Goal: Transaction & Acquisition: Purchase product/service

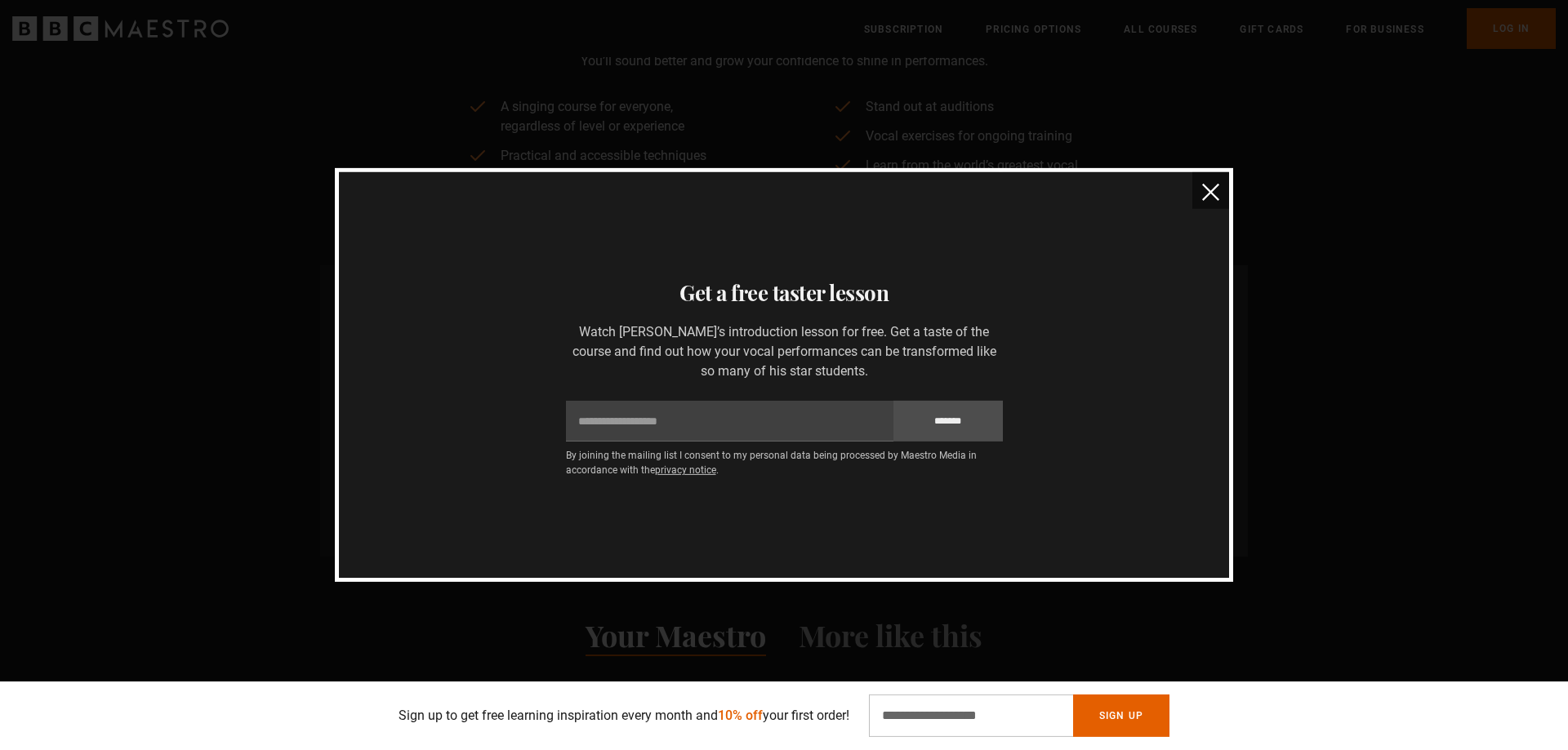
scroll to position [915, 0]
click at [1209, 196] on img "close" at bounding box center [1211, 192] width 17 height 17
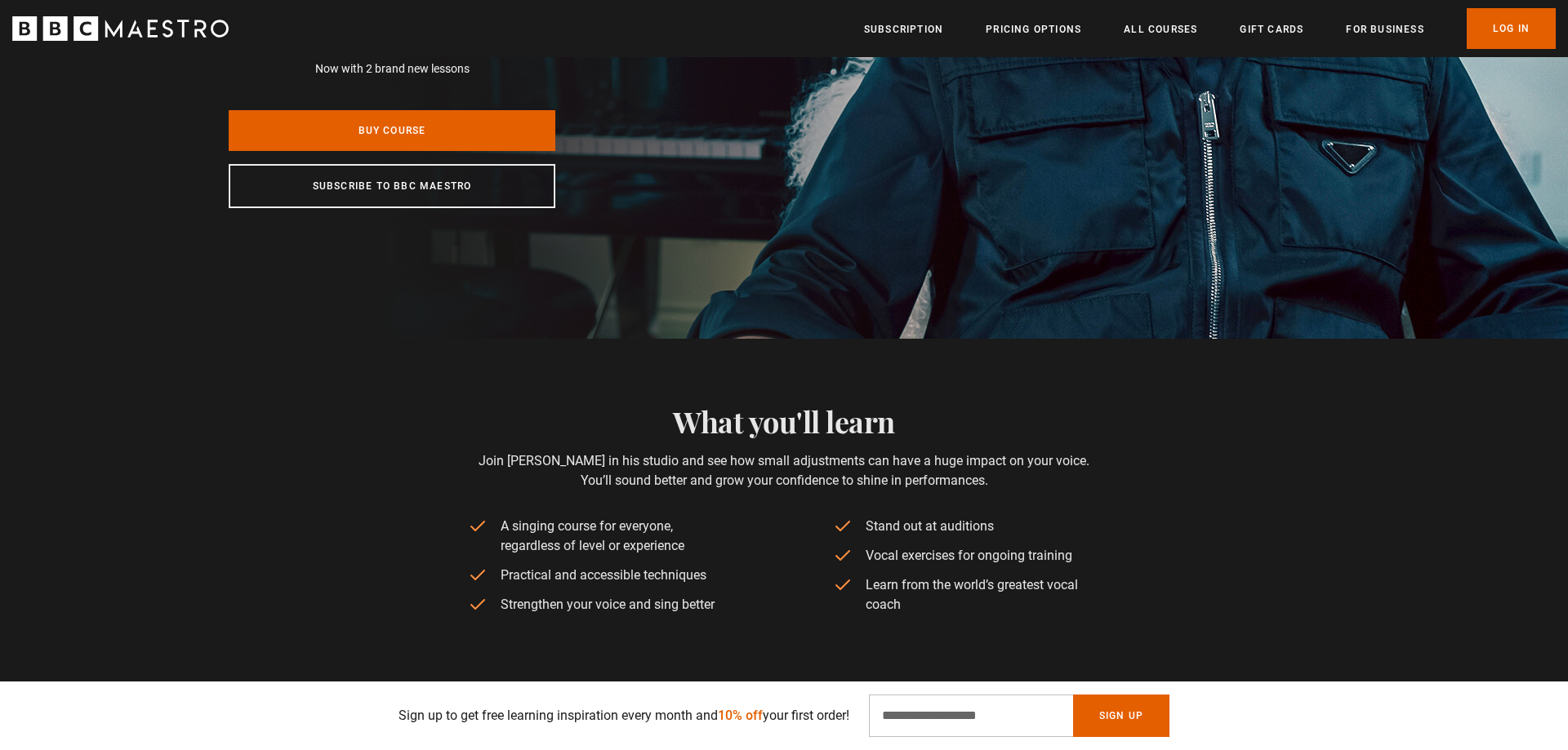
scroll to position [83, 0]
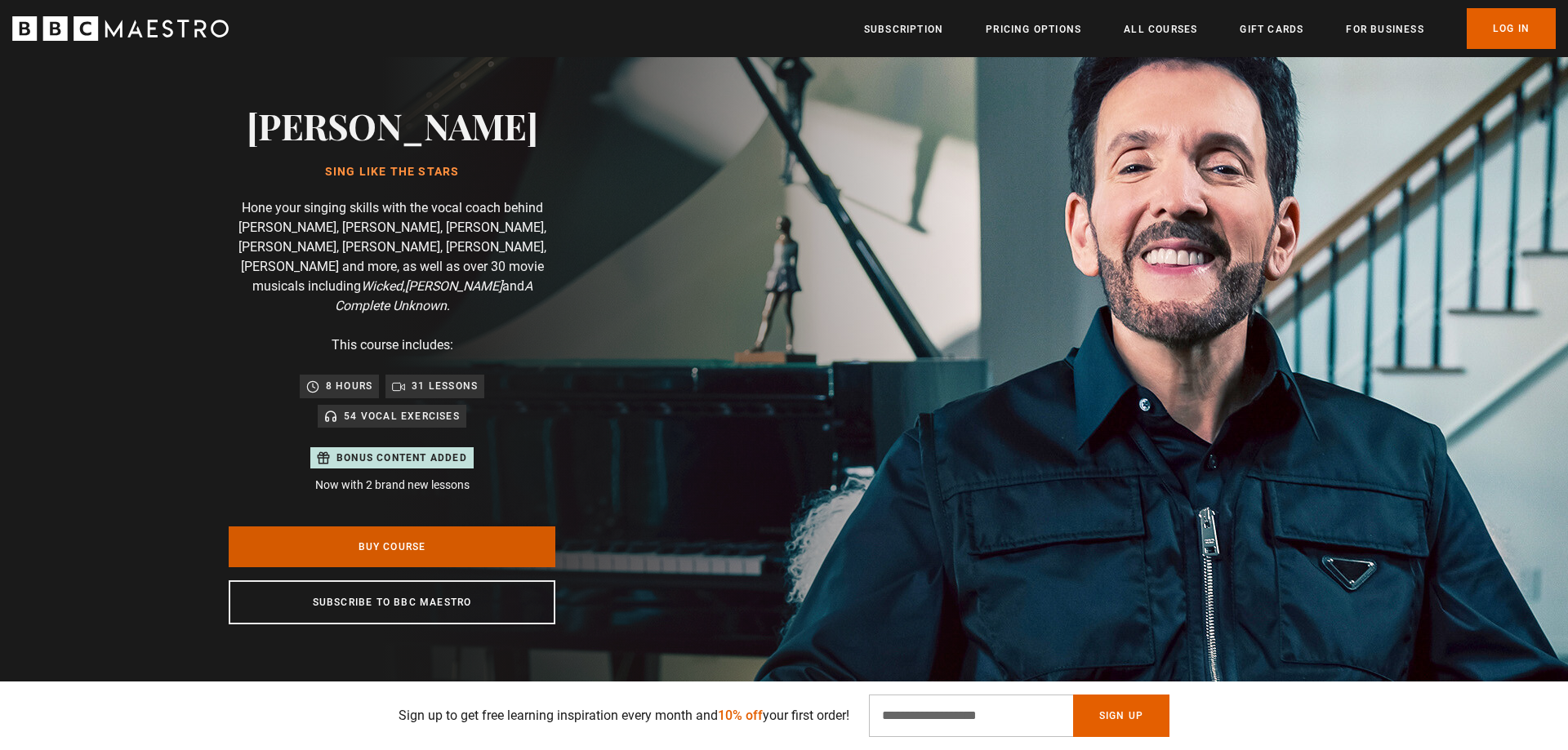
click at [405, 529] on link "Buy Course" at bounding box center [392, 546] width 327 height 41
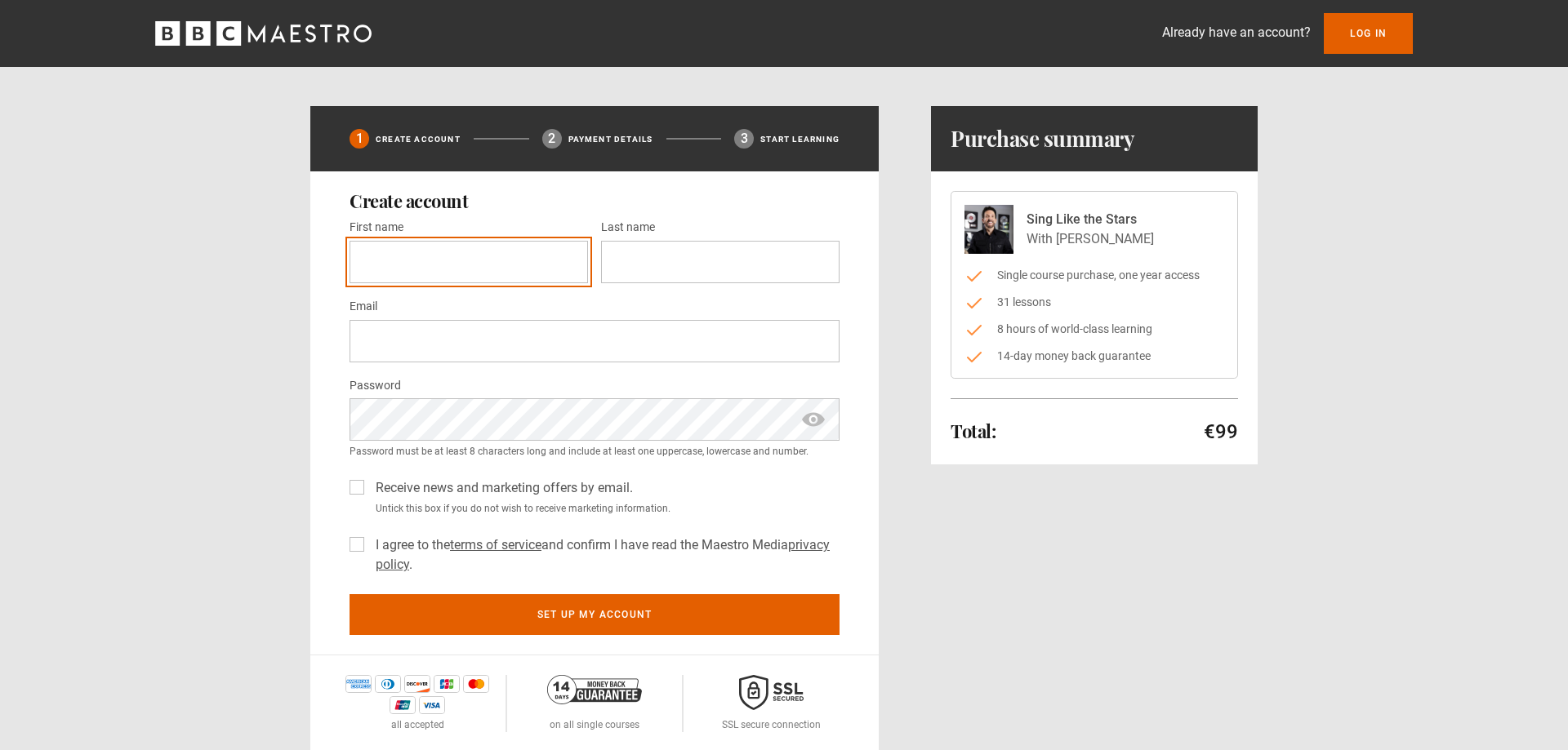
click at [416, 263] on input "First name *" at bounding box center [469, 262] width 238 height 43
type input "*******"
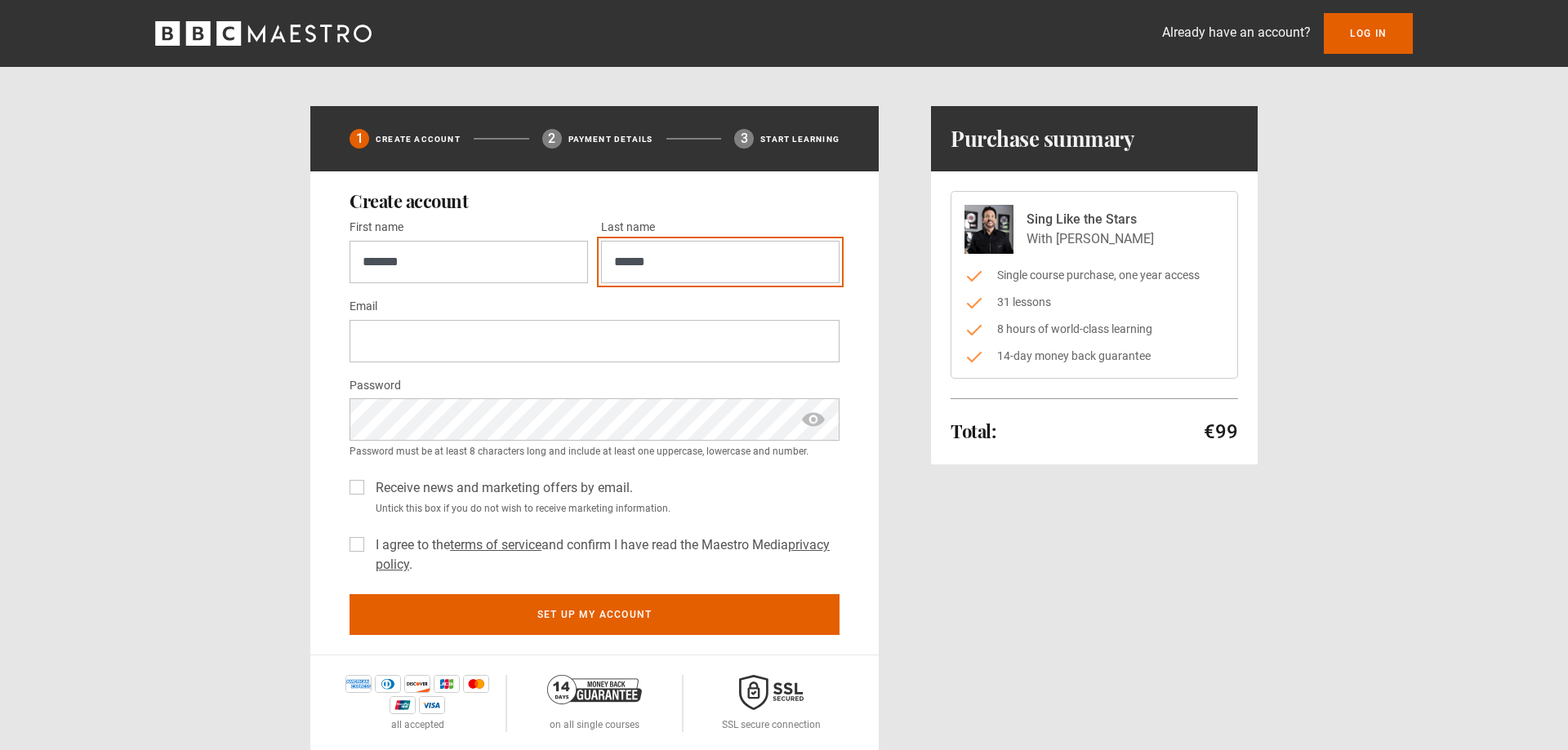
type input "******"
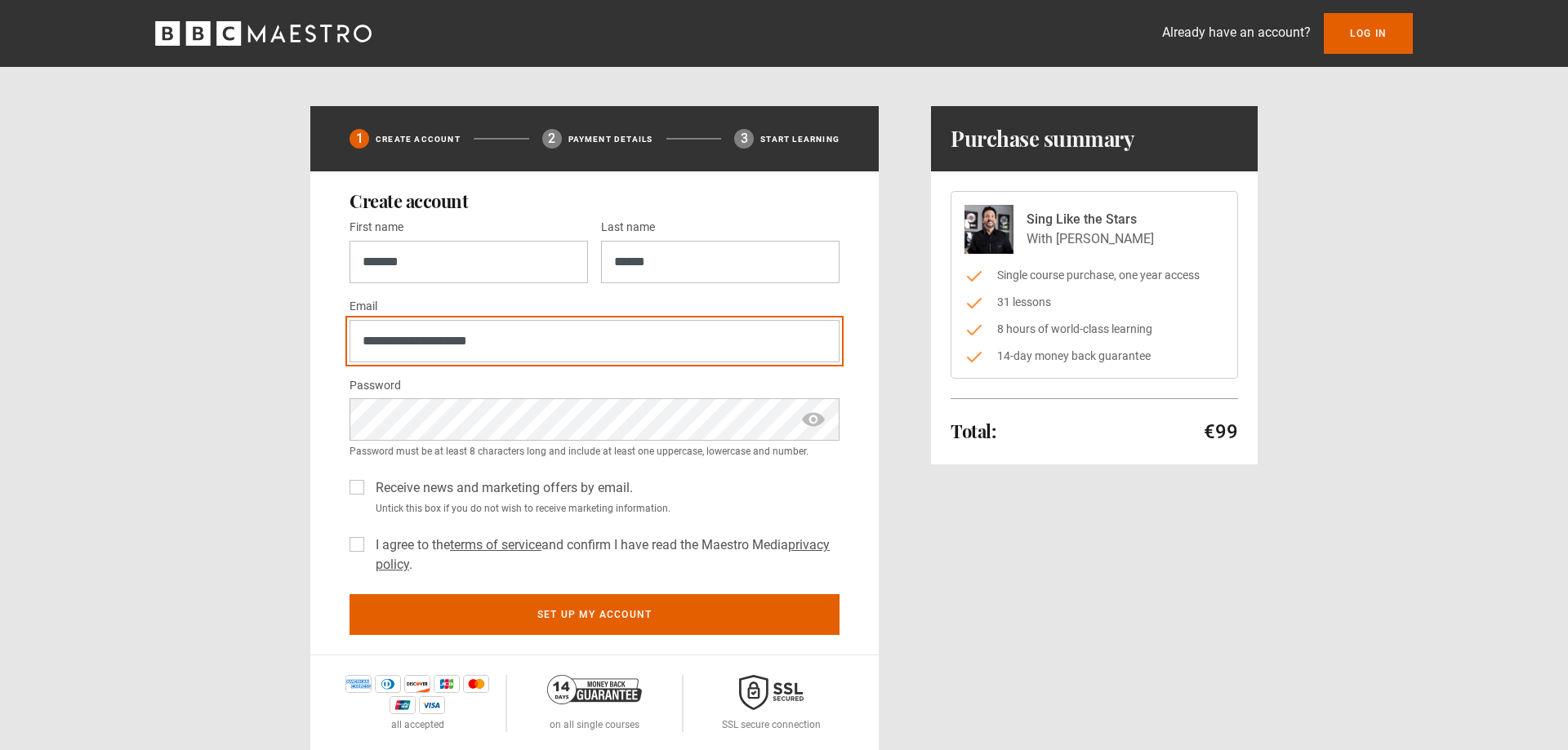
type input "**********"
click at [370, 486] on label "Receive news and marketing offers by email." at bounding box center [501, 487] width 264 height 20
click at [370, 546] on label "I agree to the terms of service and confirm I have read the Maestro Media priva…" at bounding box center [605, 554] width 471 height 39
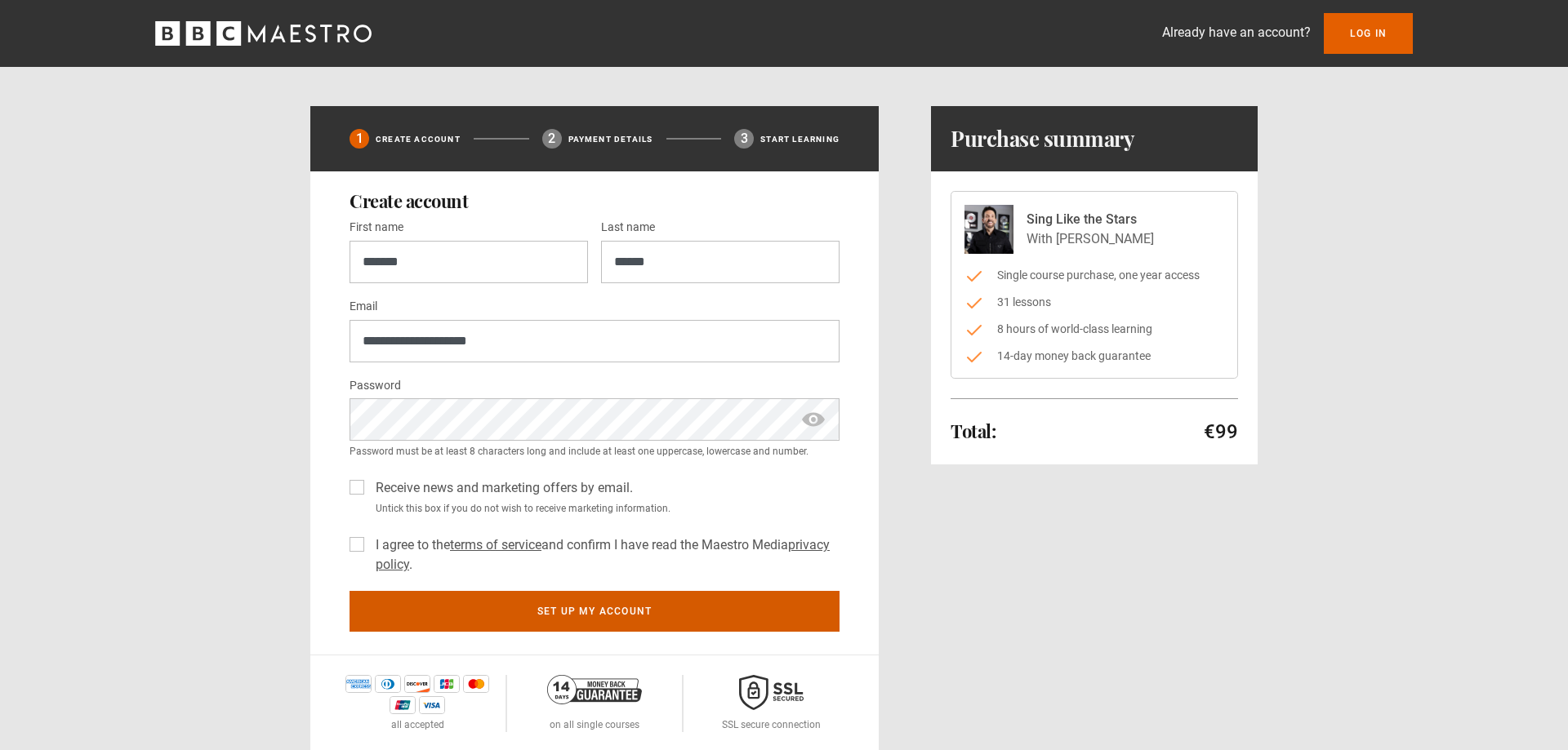
click at [615, 609] on button "Set up my account" at bounding box center [594, 611] width 490 height 41
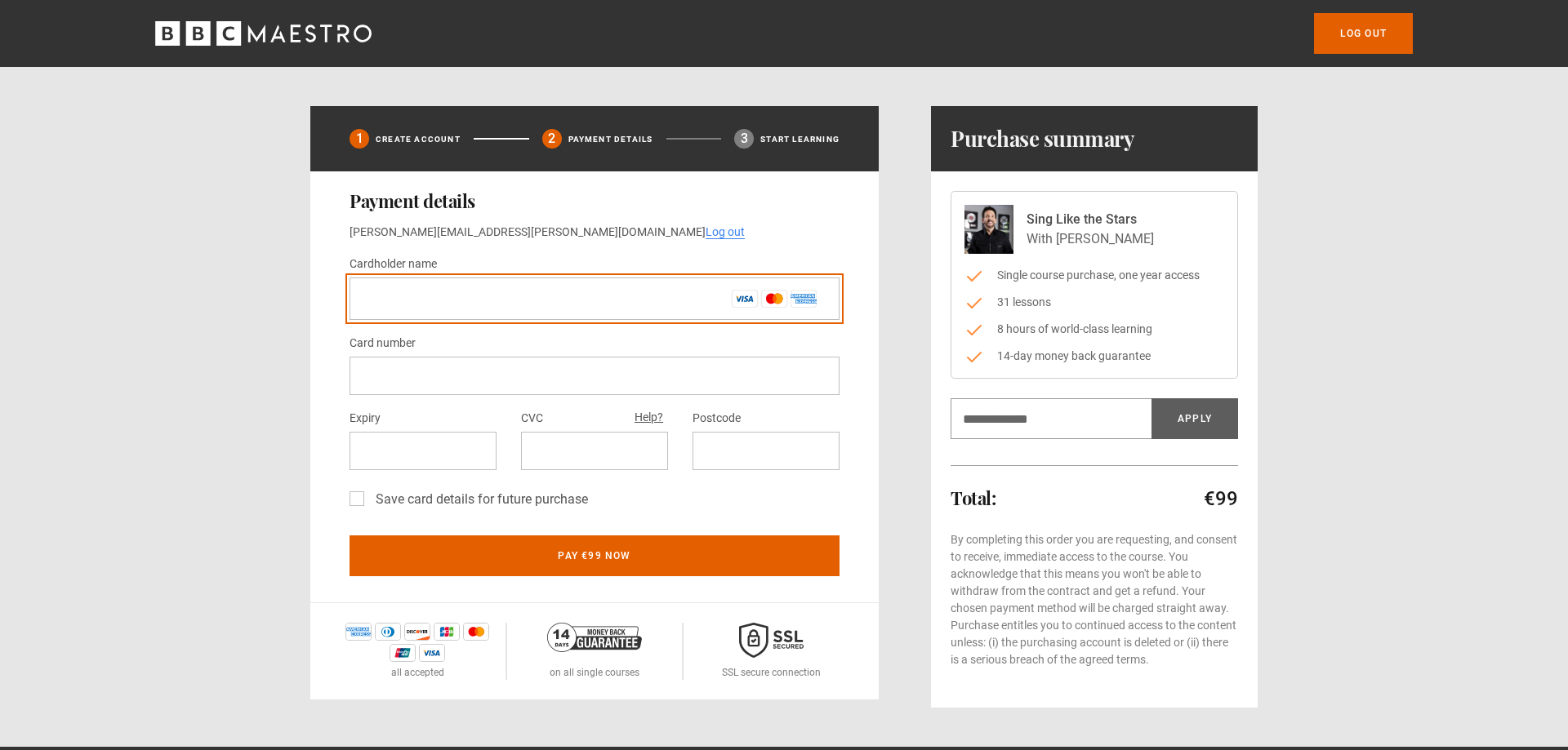
click at [494, 309] on input "Cardholder name *" at bounding box center [594, 298] width 490 height 43
type input "**********"
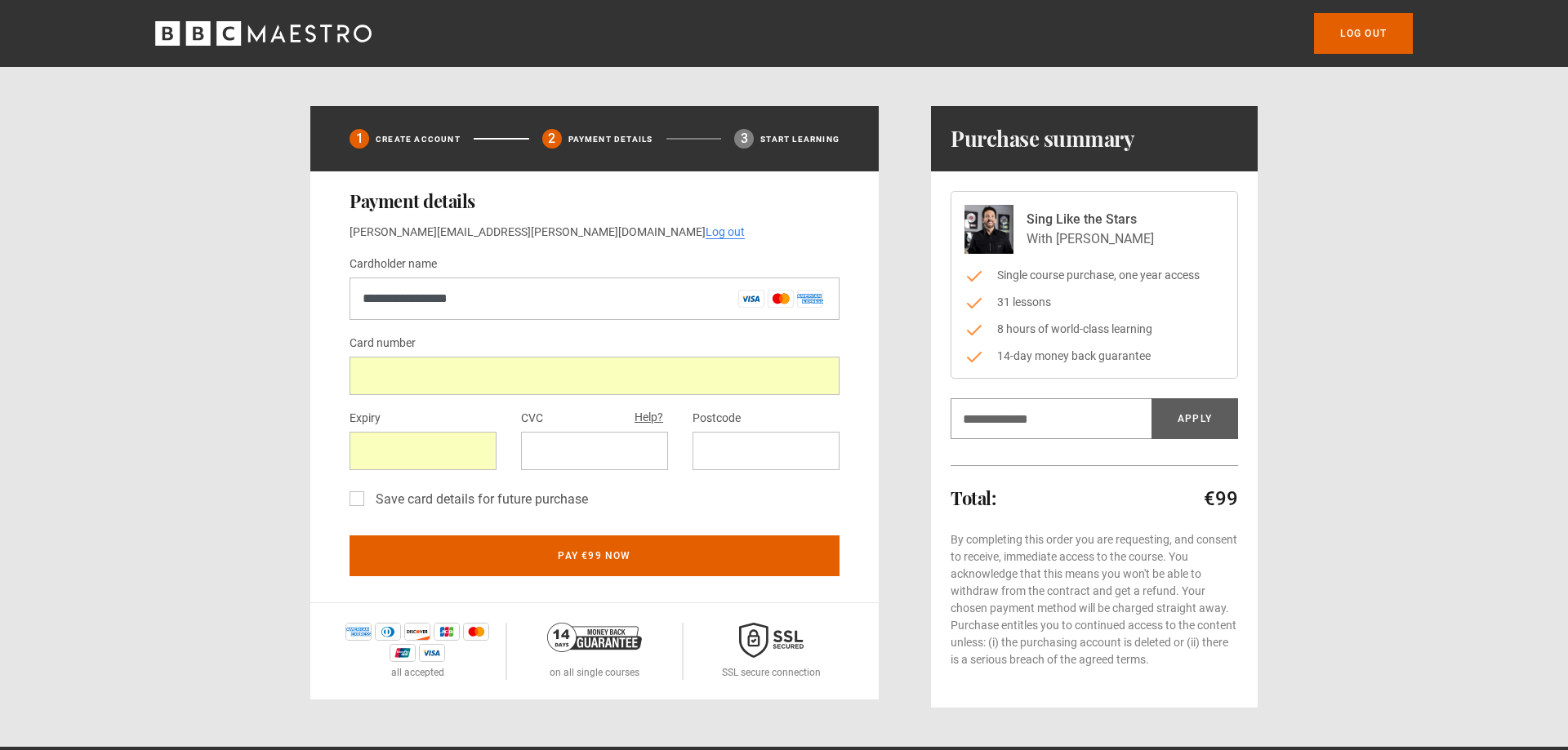
click at [676, 507] on div "Save card details for future purchase" at bounding box center [594, 503] width 490 height 26
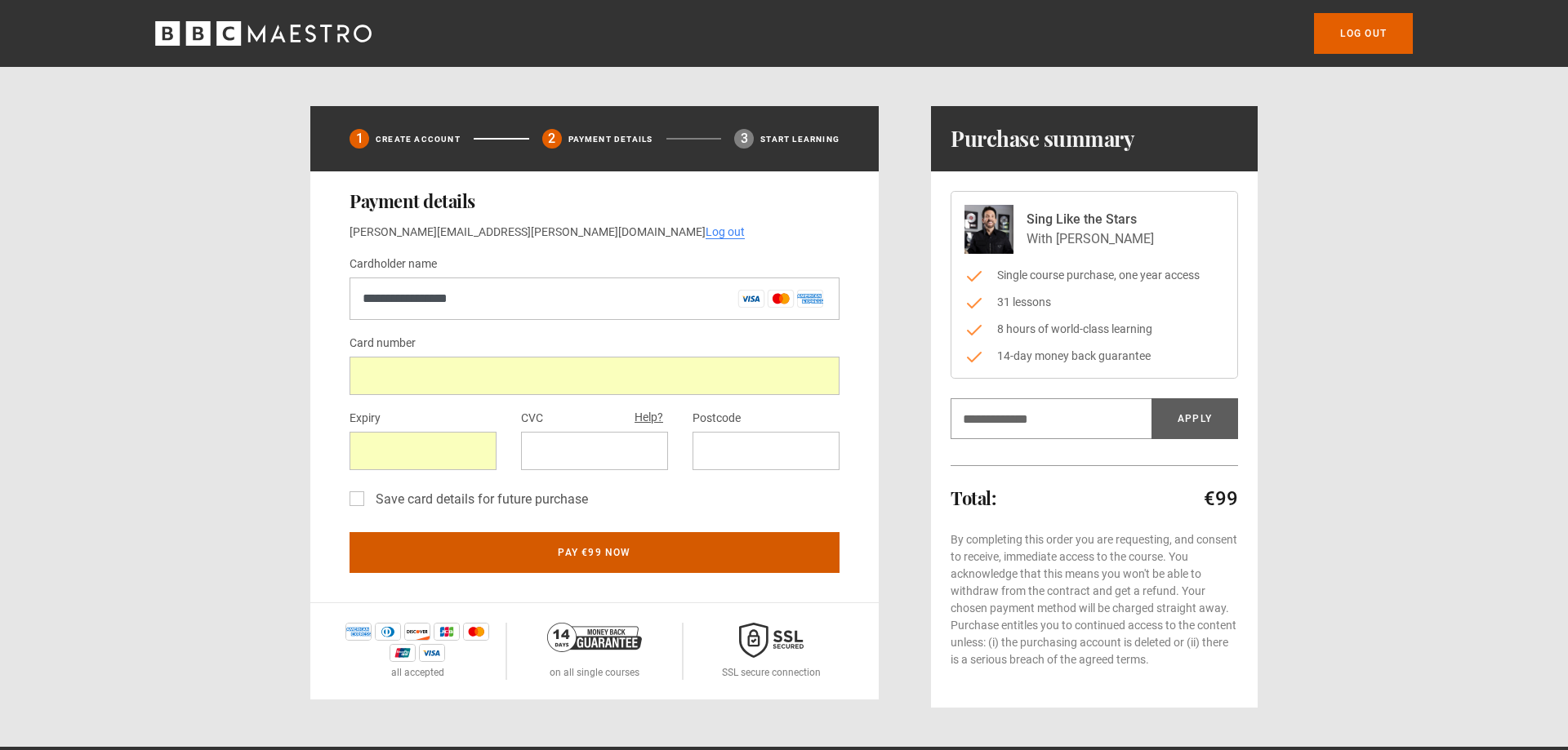
click at [611, 558] on button "Pay €99 now" at bounding box center [594, 552] width 490 height 41
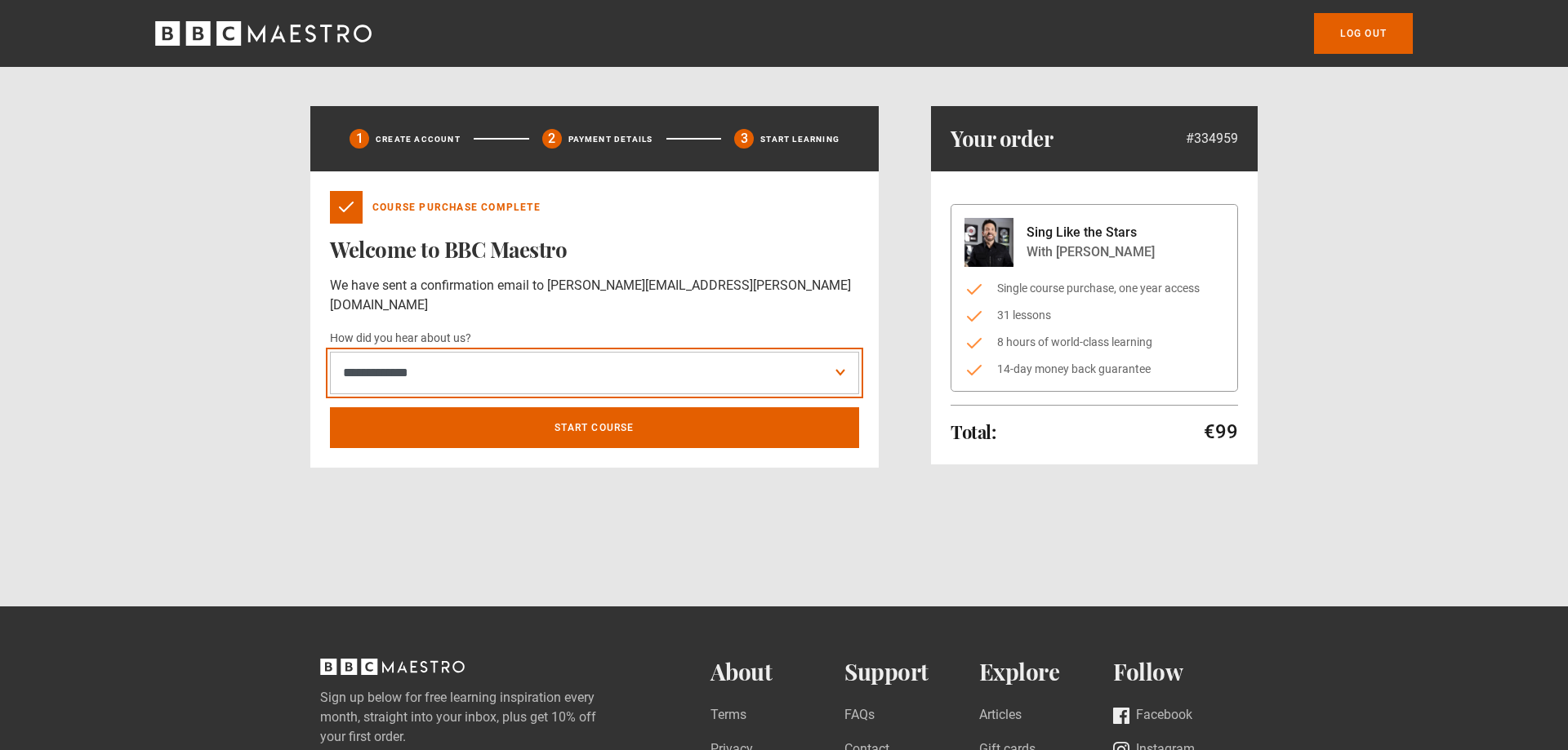
click at [330, 351] on select "**********" at bounding box center [594, 372] width 529 height 43
select select "*******"
click option "*******" at bounding box center [0, 0] width 0 height 0
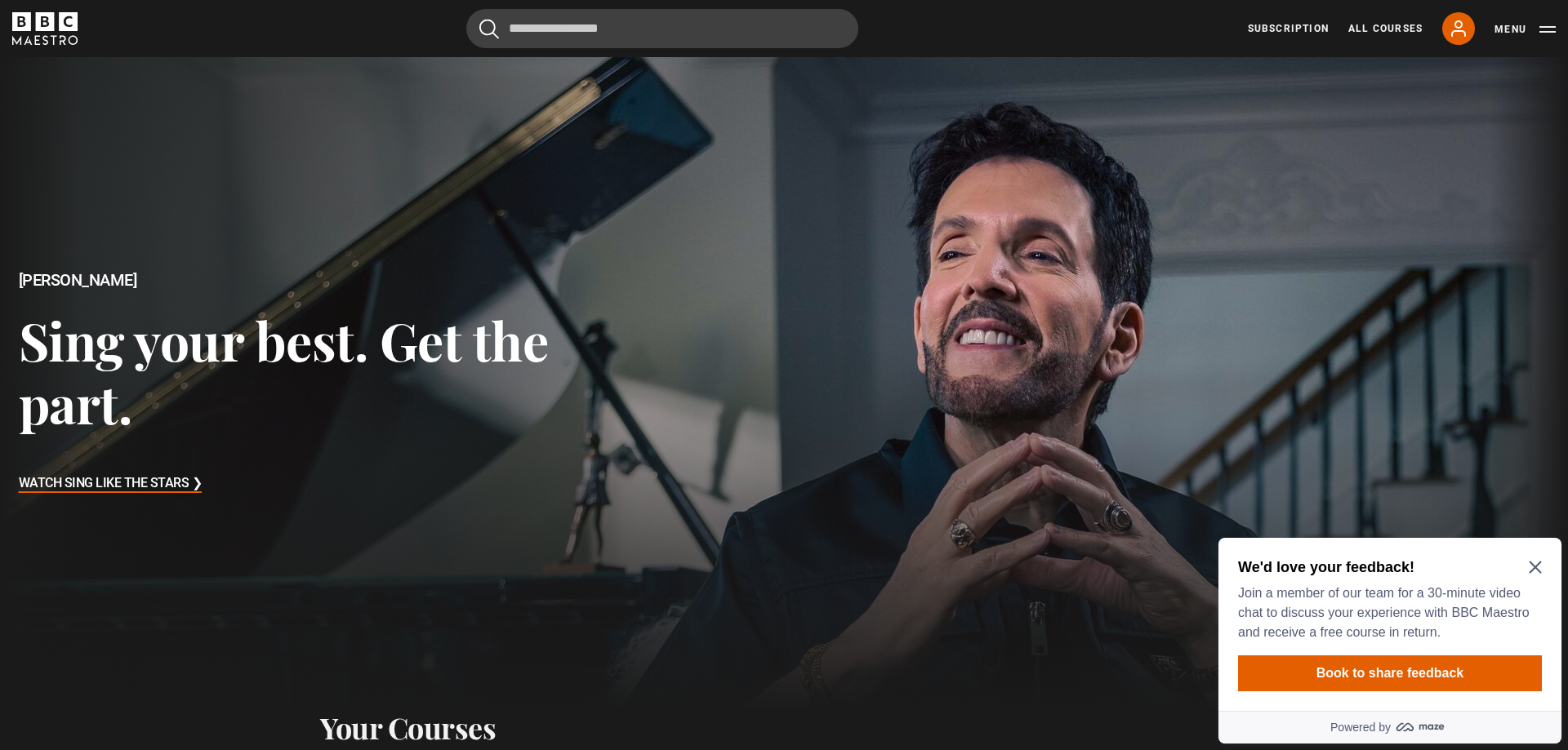
click at [1530, 567] on icon "Close Maze Prompt" at bounding box center [1535, 568] width 13 height 13
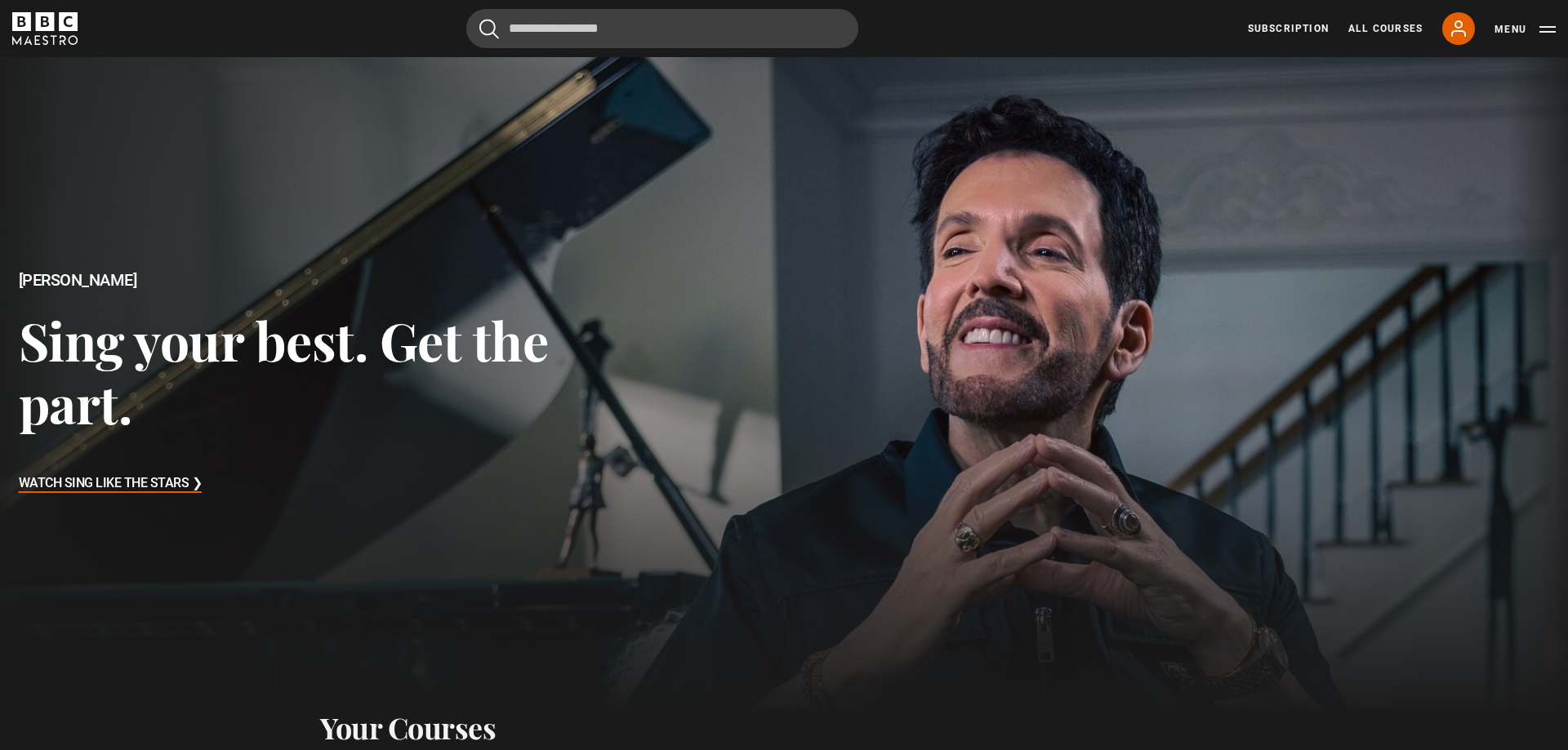
click at [141, 477] on h3 "Watch Sing Like the Stars ❯" at bounding box center [111, 484] width 183 height 25
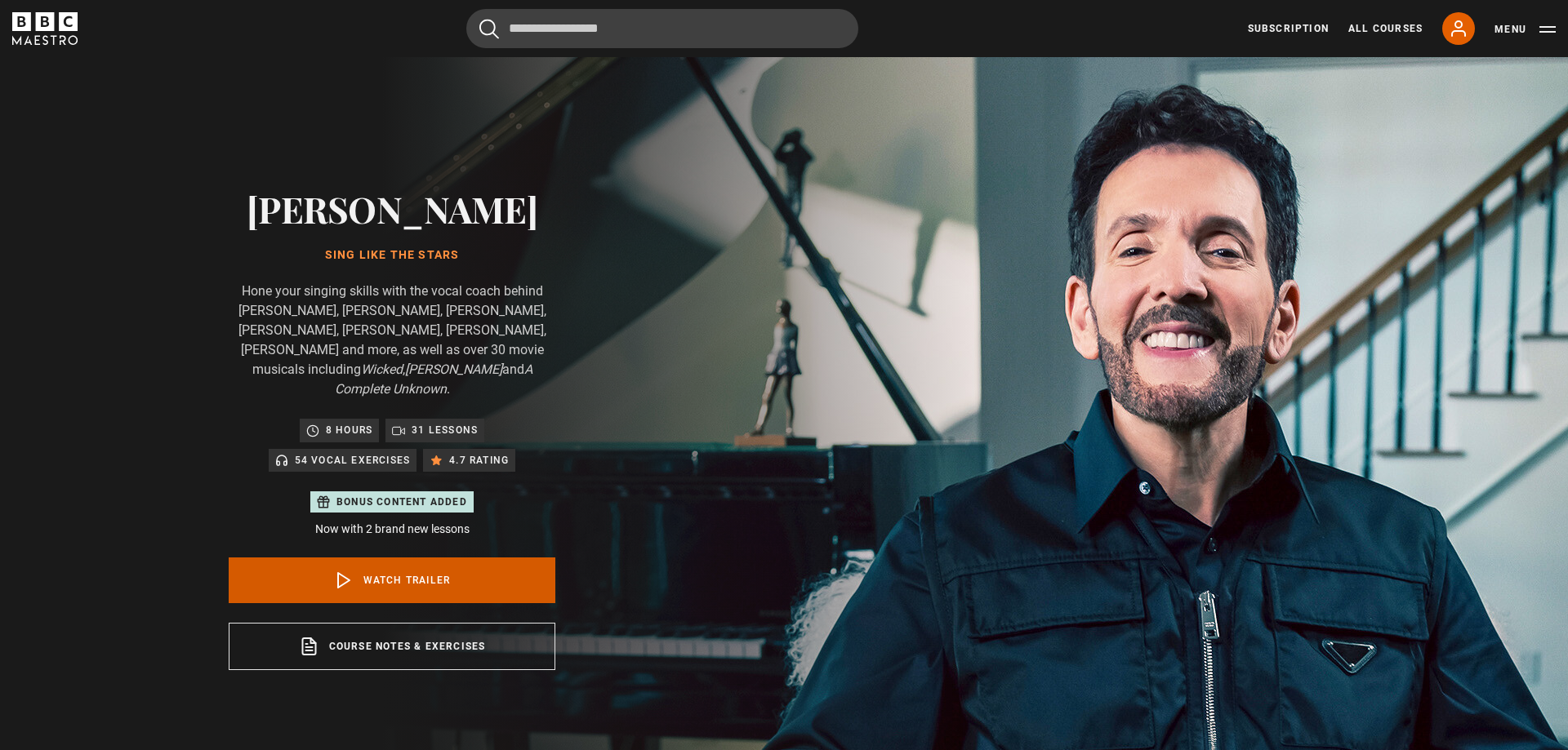
click at [436, 573] on link "Watch Trailer" at bounding box center [392, 580] width 327 height 45
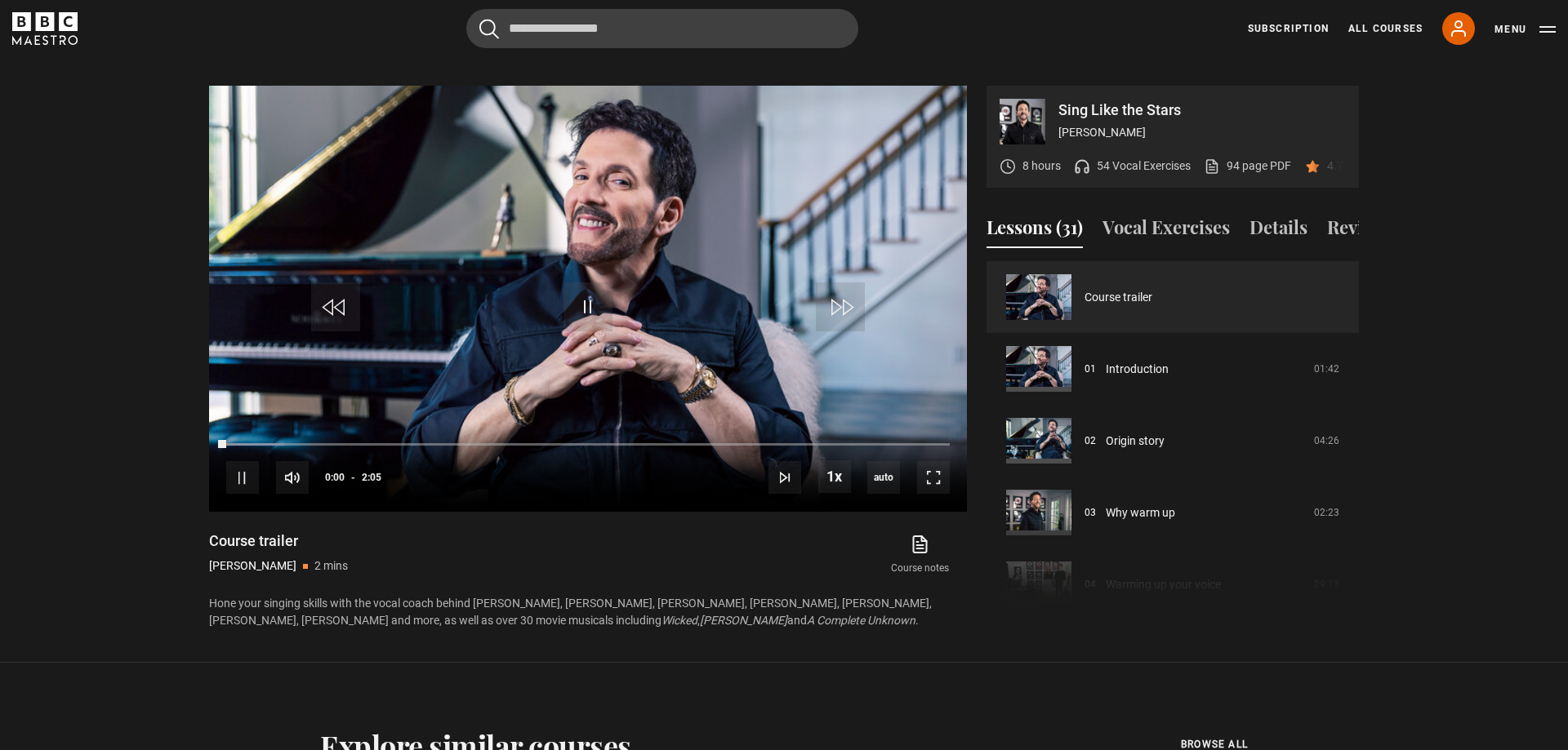
scroll to position [781, 0]
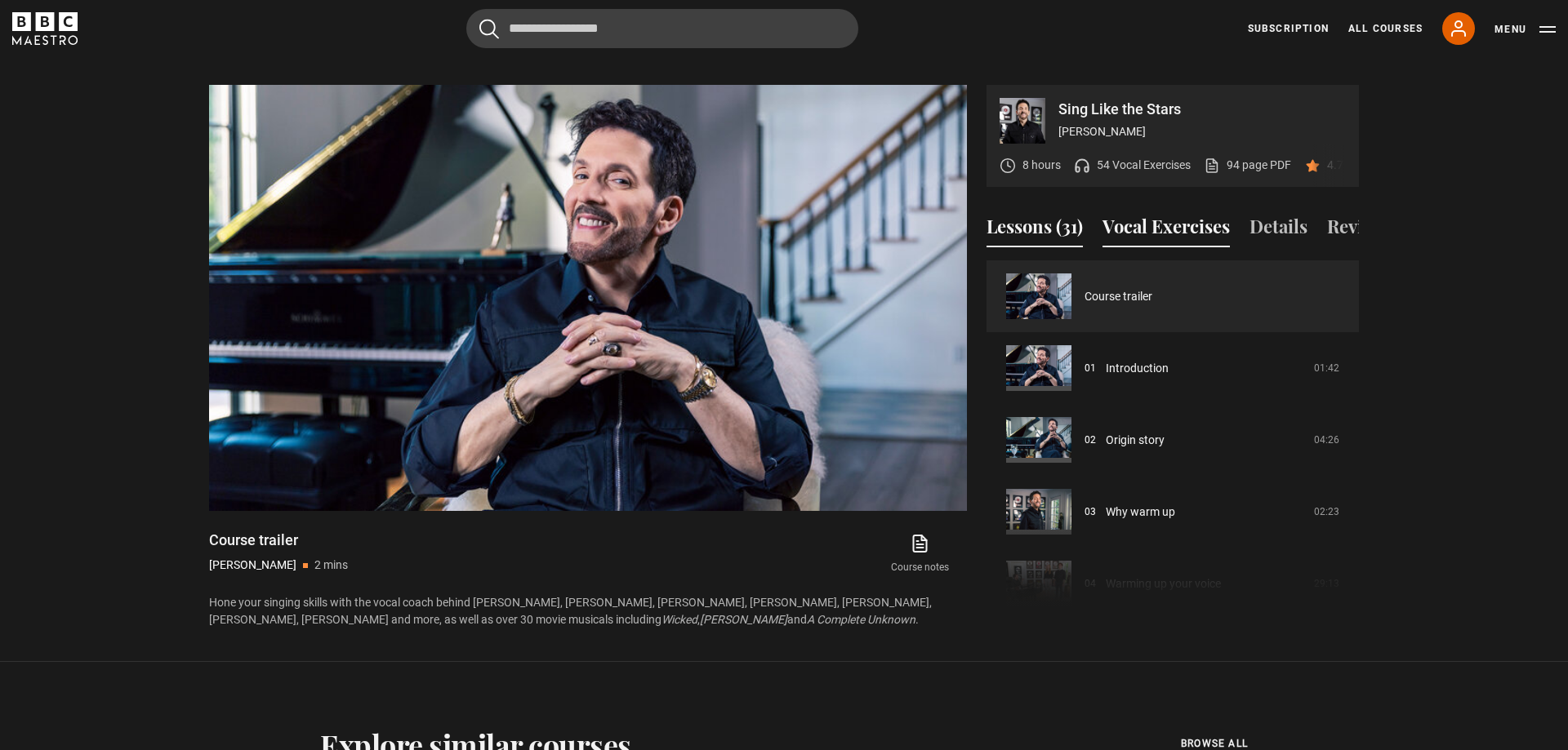
click at [1145, 213] on button "Vocal Exercises" at bounding box center [1165, 230] width 128 height 34
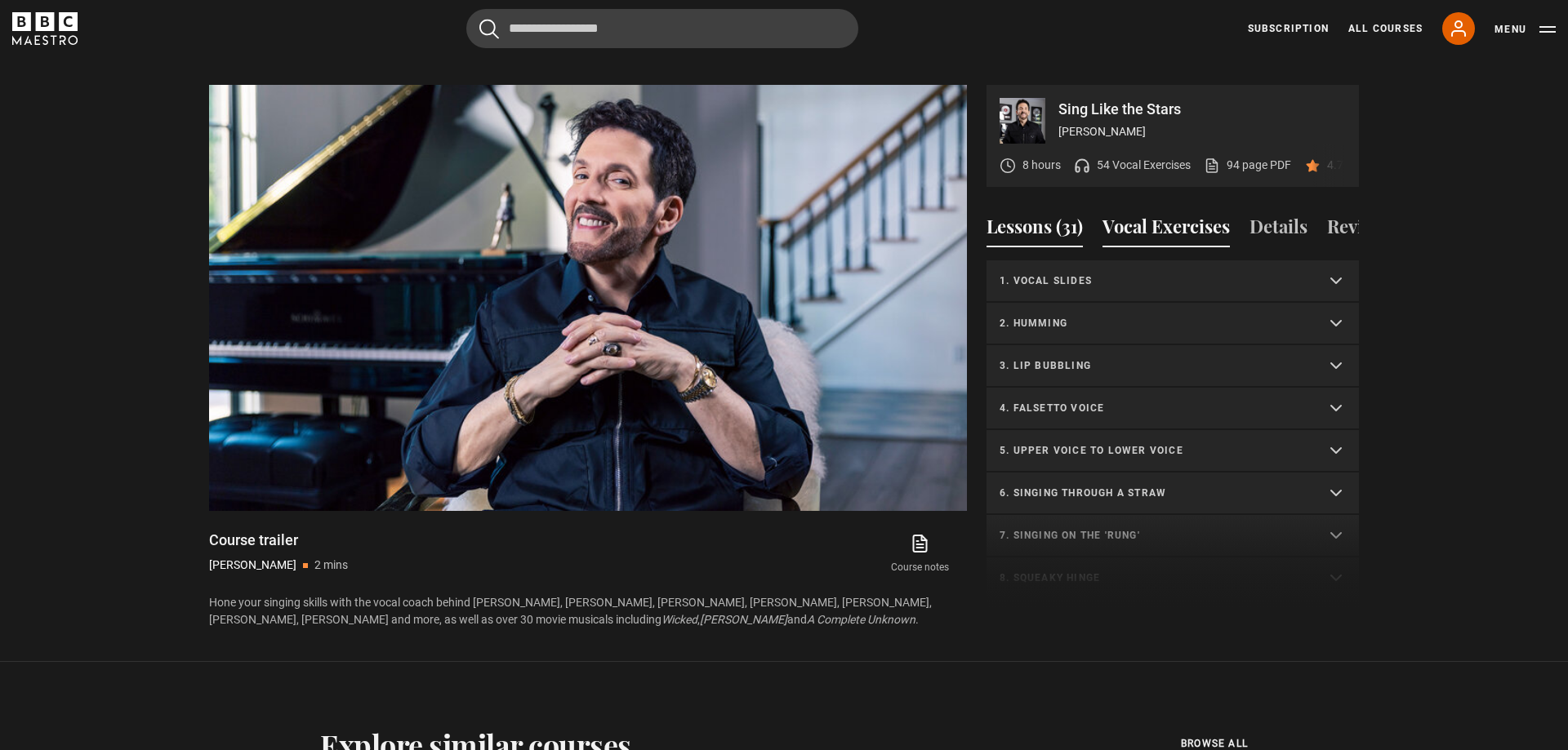
click at [1028, 213] on button "Lessons (31)" at bounding box center [1035, 230] width 96 height 34
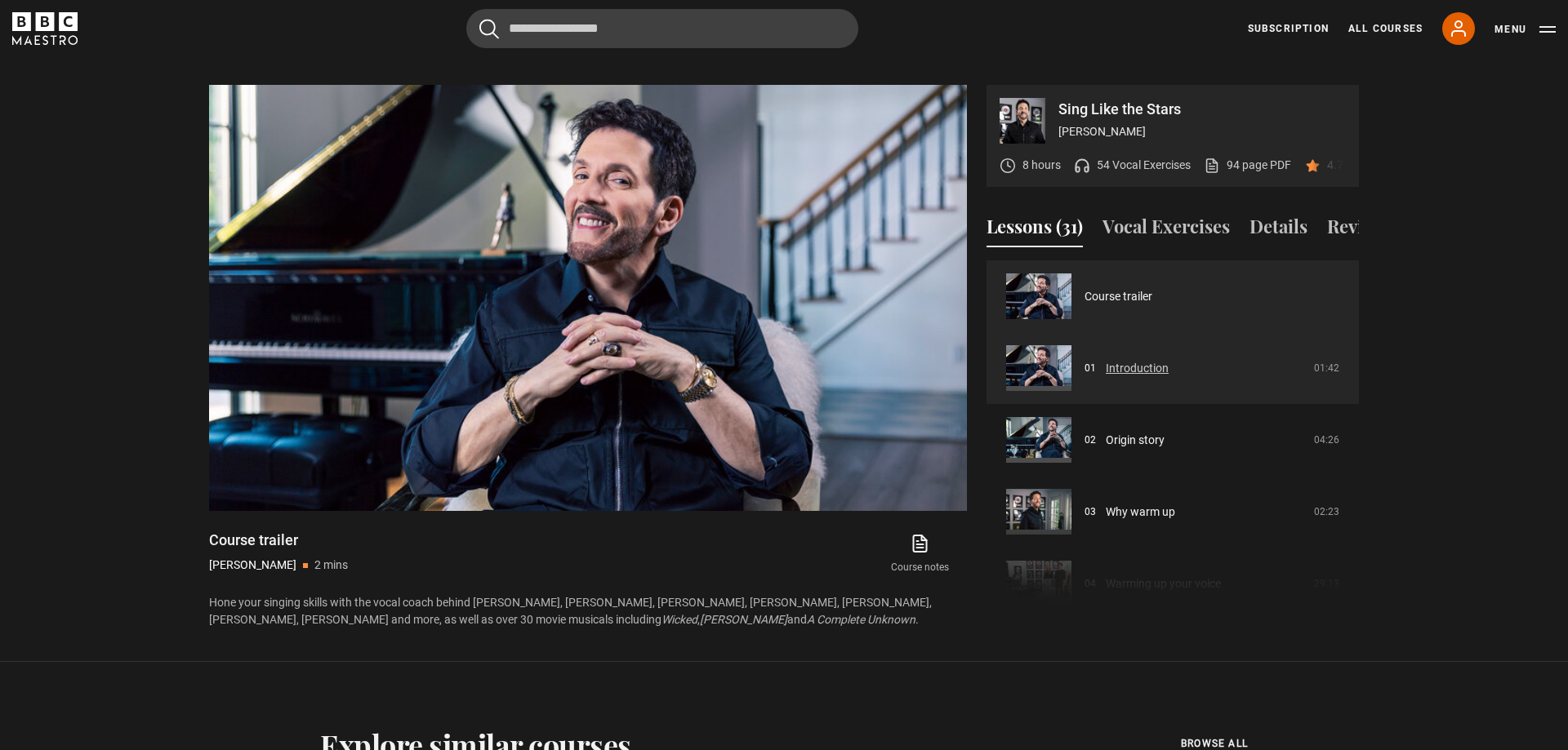
click at [1145, 360] on link "Introduction" at bounding box center [1137, 368] width 63 height 17
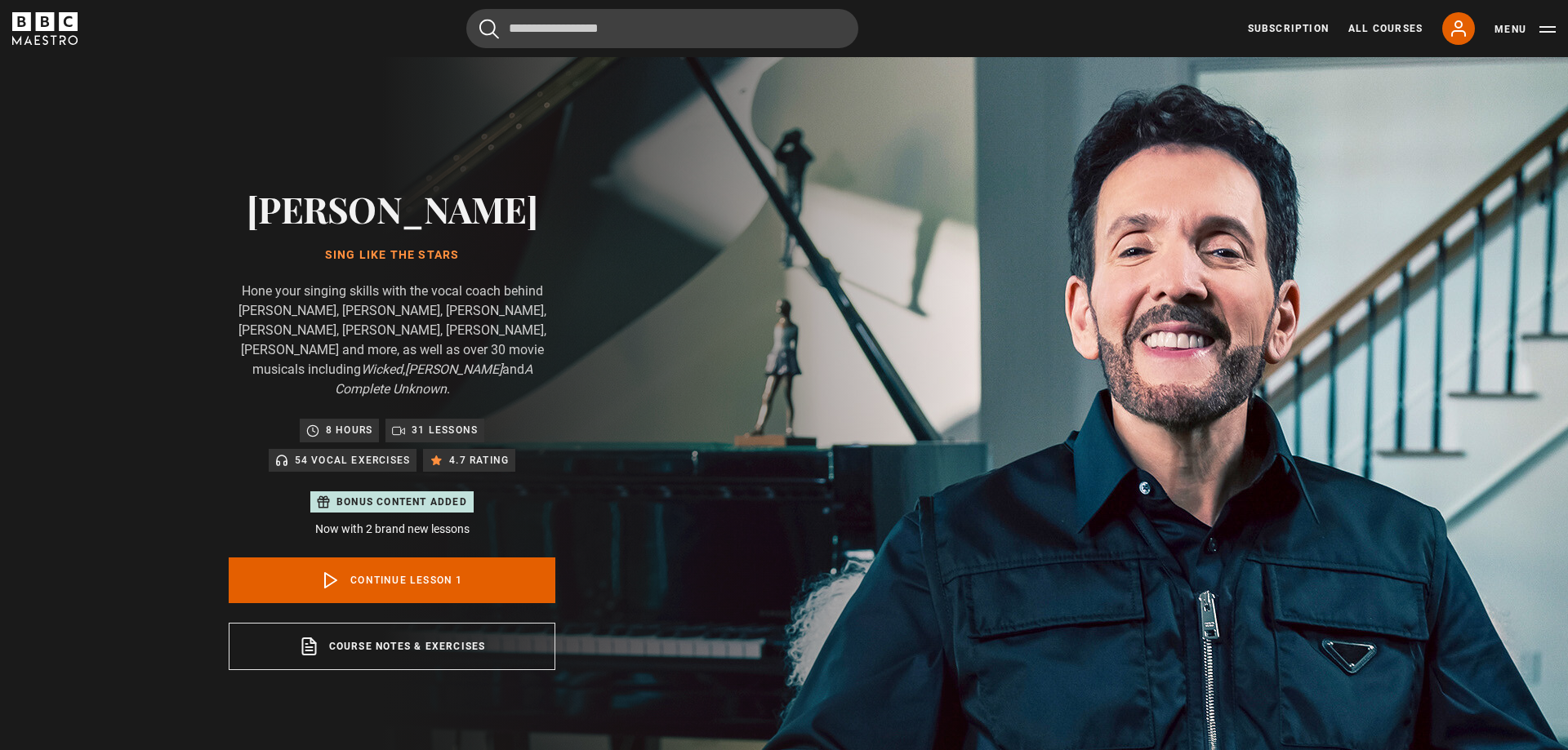
scroll to position [780, 0]
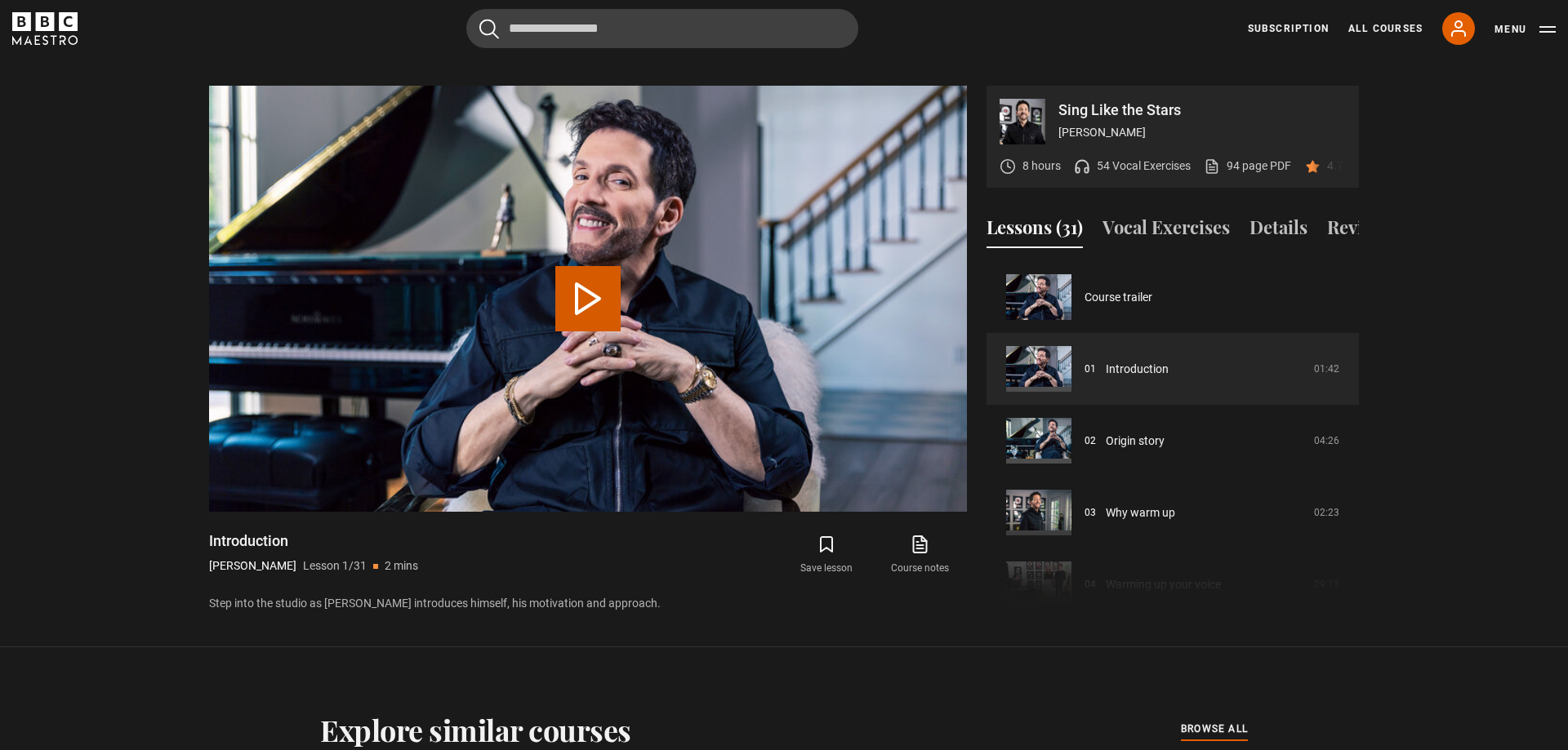
click at [593, 280] on button "Play Lesson Introduction" at bounding box center [588, 298] width 65 height 65
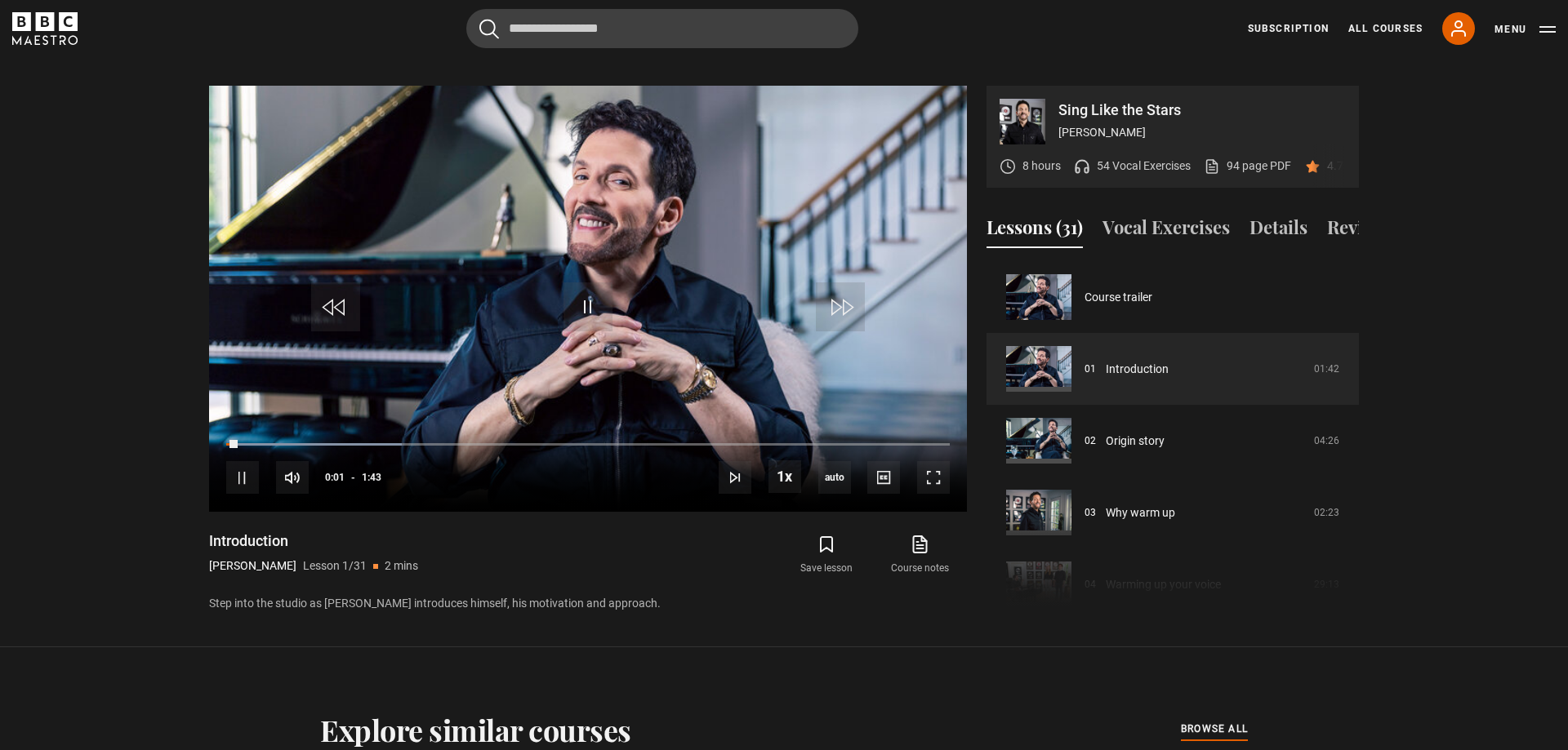
scroll to position [697, 0]
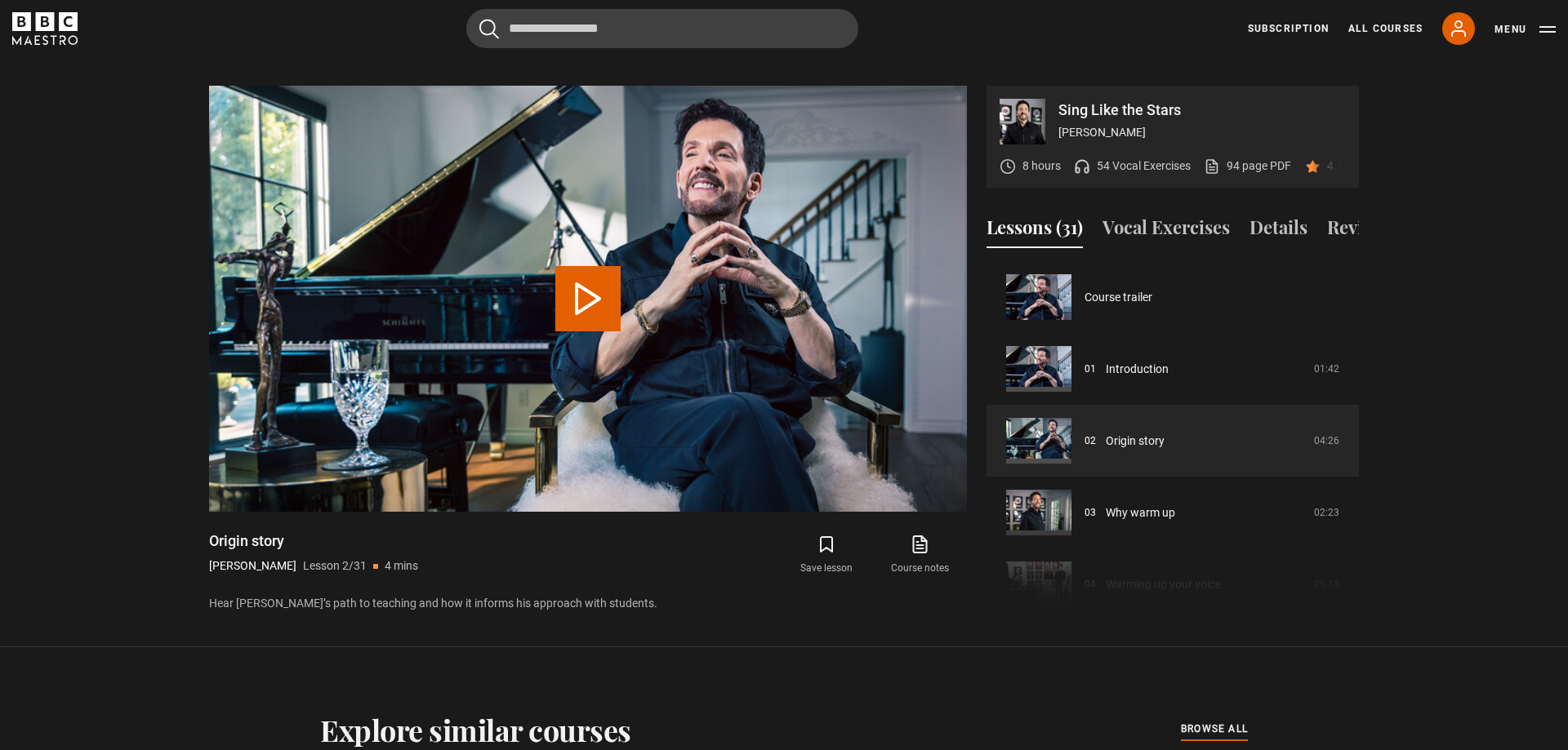
scroll to position [72, 0]
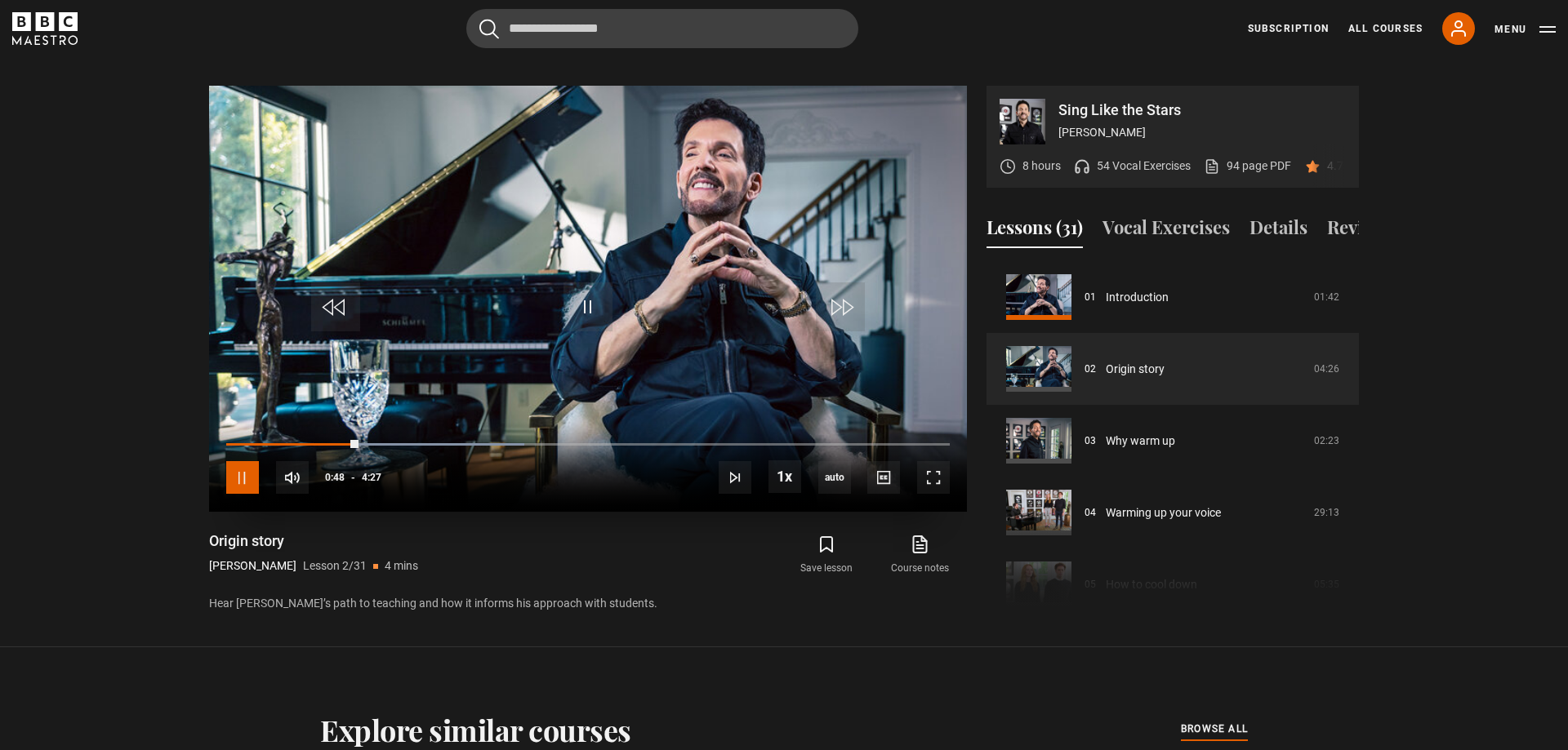
click at [242, 462] on span "Video Player" at bounding box center [242, 477] width 33 height 33
click at [584, 288] on span "Video Player" at bounding box center [588, 307] width 49 height 49
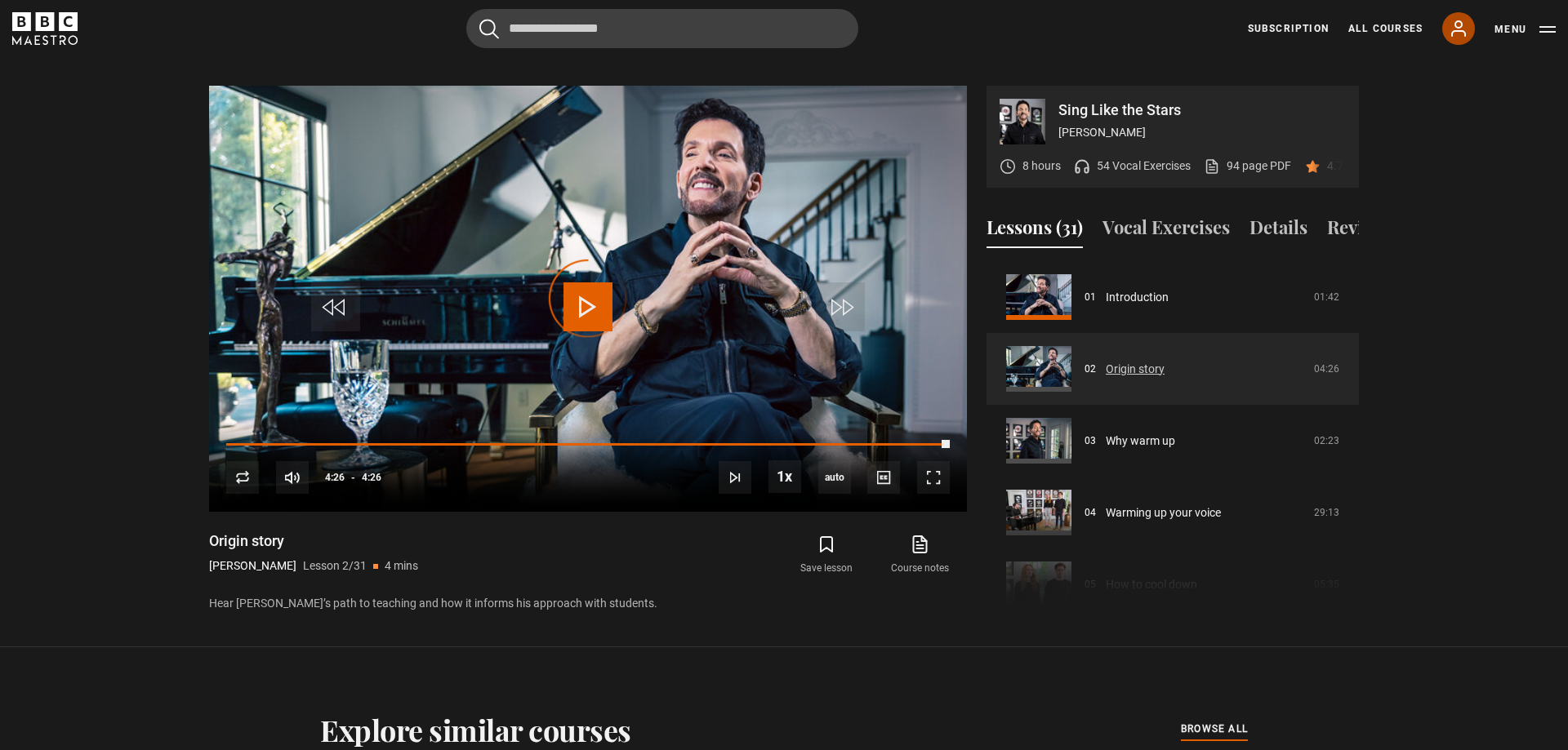
scroll to position [165, 0]
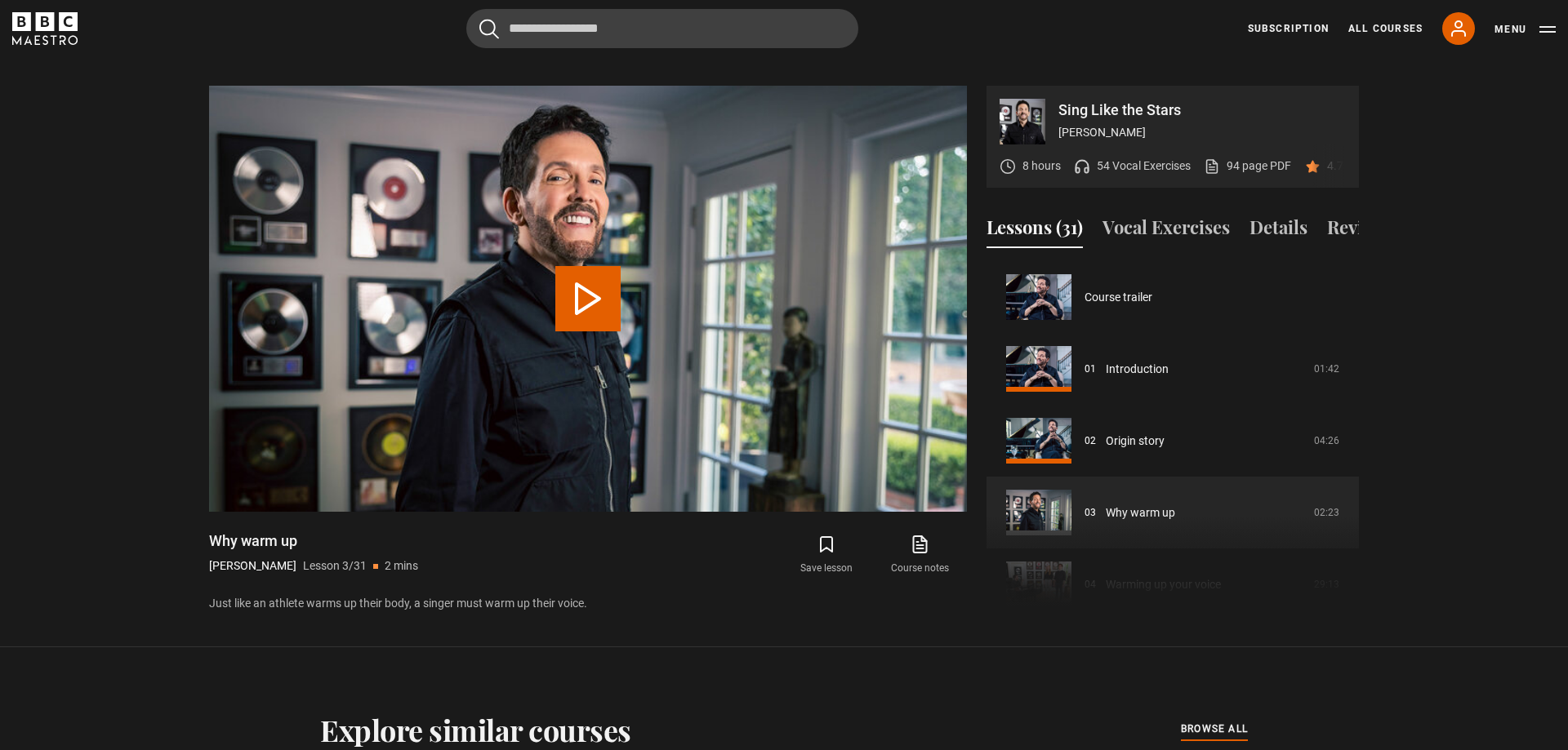
scroll to position [144, 0]
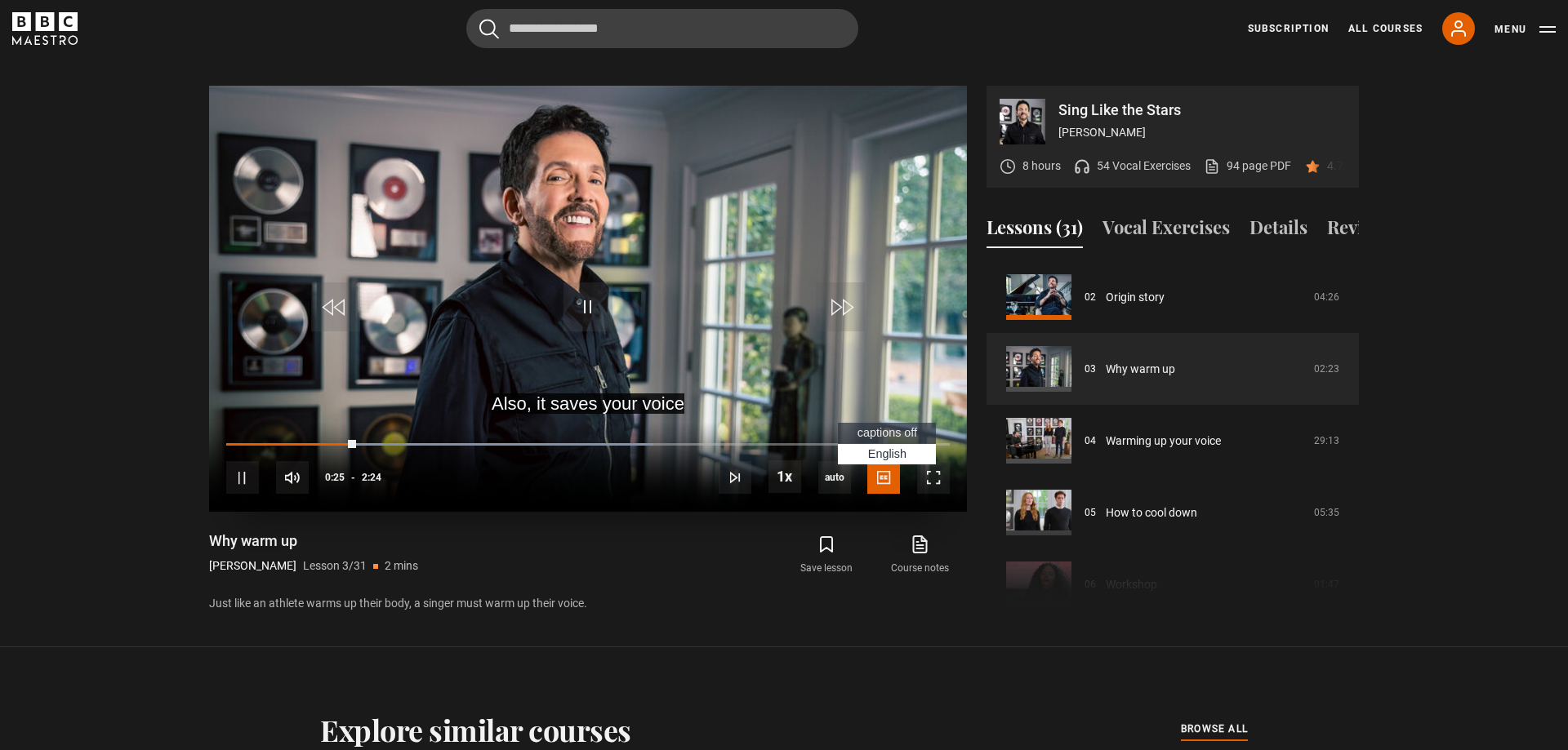
click at [885, 426] on span "captions off" at bounding box center [887, 433] width 60 height 13
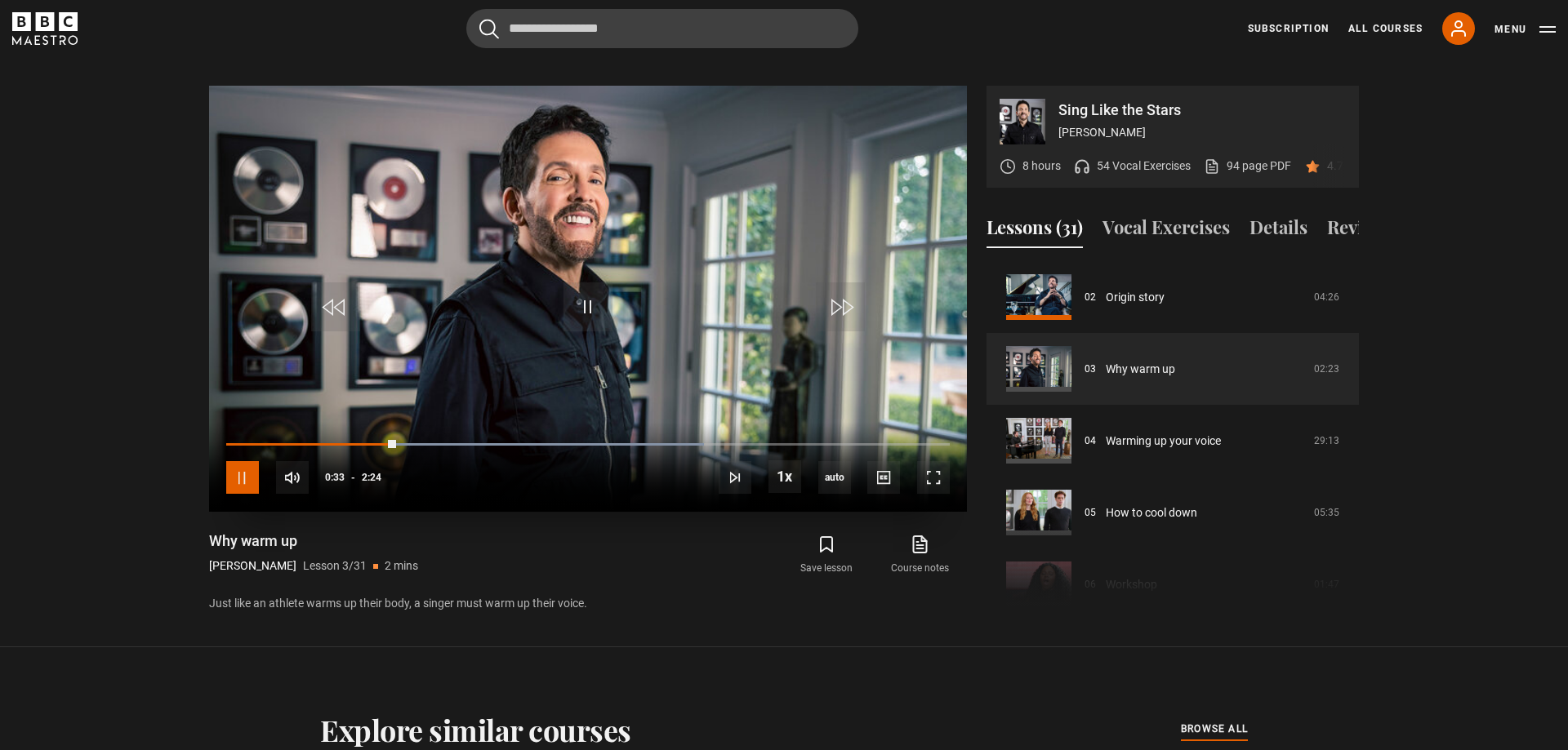
click at [235, 462] on span "Video Player" at bounding box center [242, 477] width 33 height 33
click at [241, 461] on span "Video Player" at bounding box center [242, 477] width 33 height 33
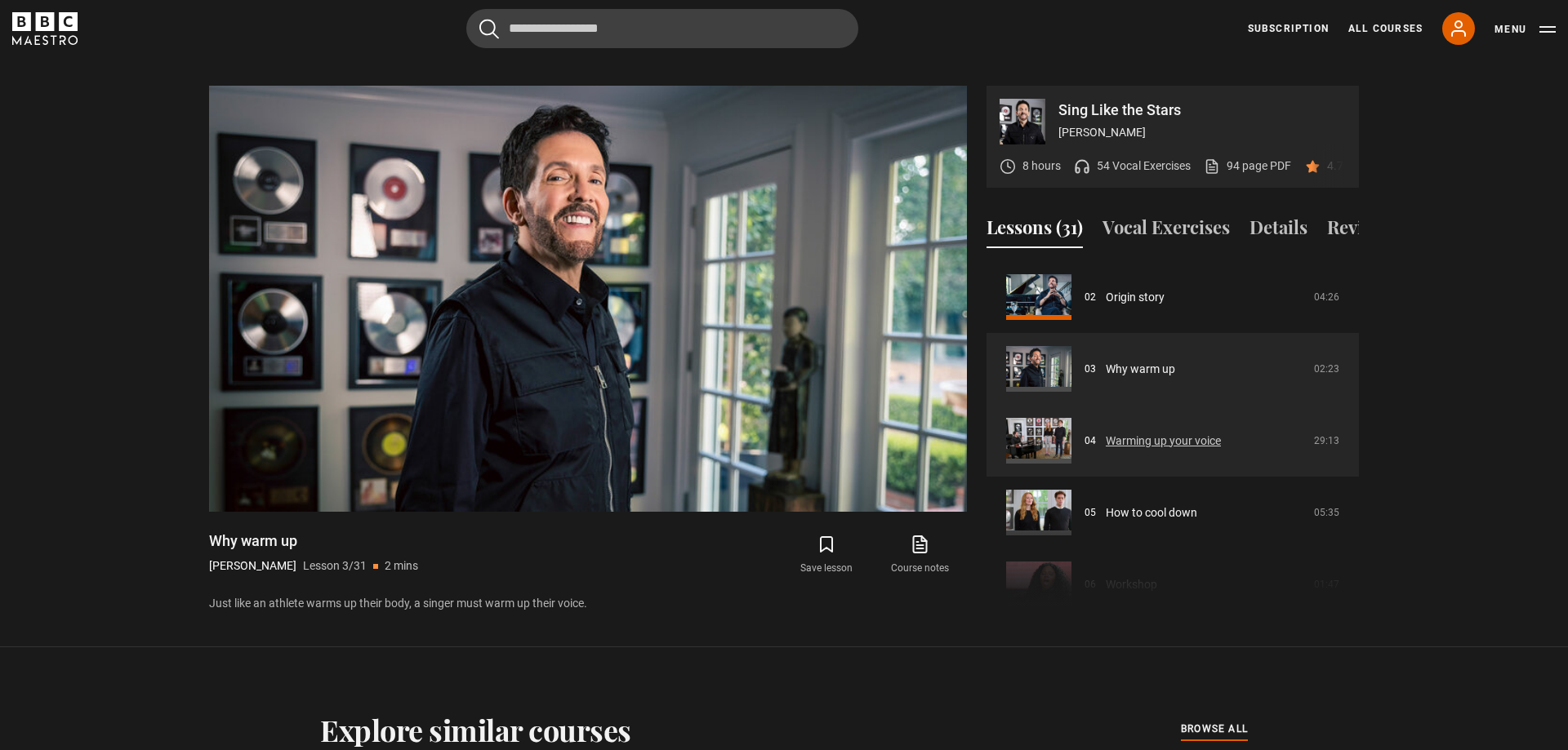
click at [1151, 433] on link "Warming up your voice" at bounding box center [1163, 441] width 115 height 17
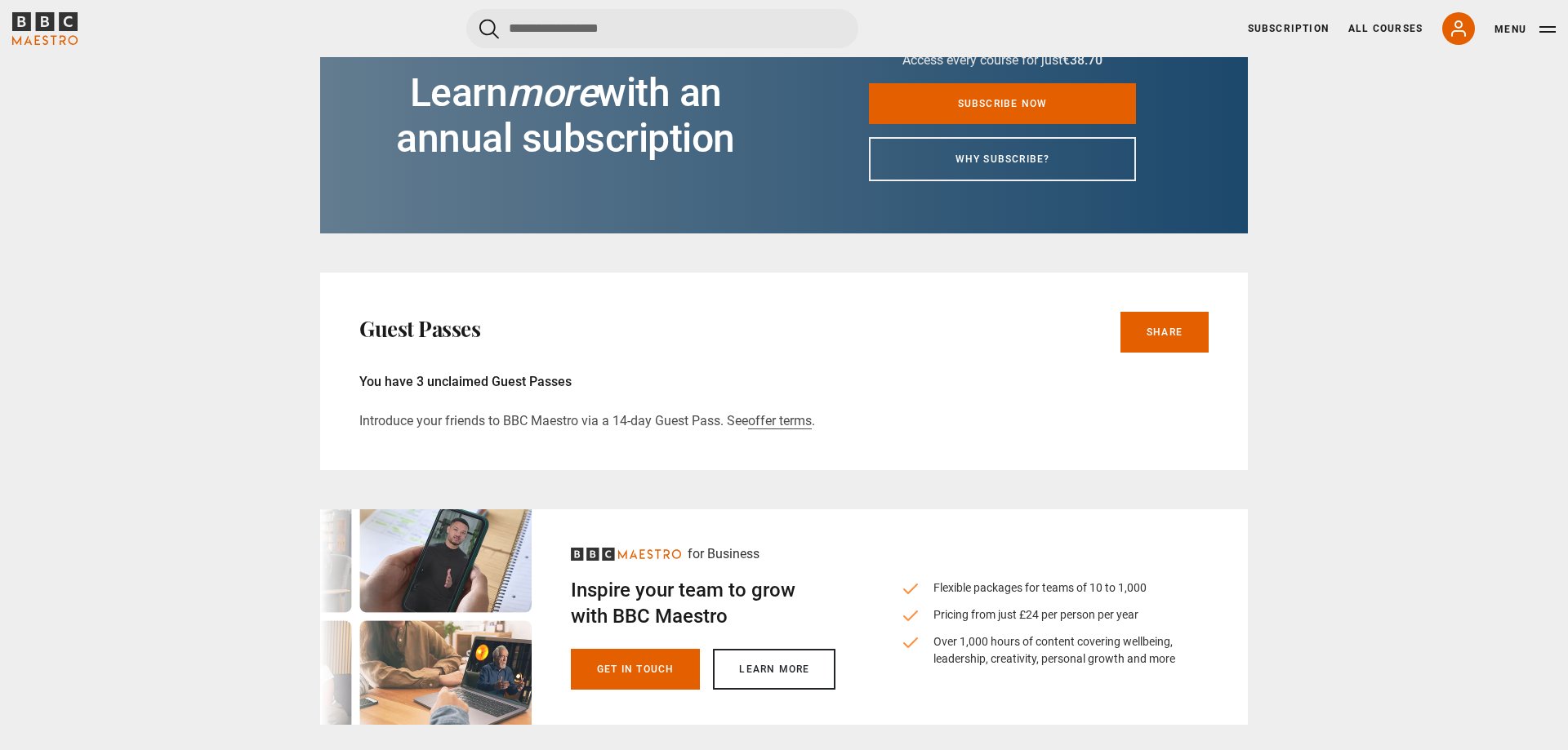
scroll to position [1082, 0]
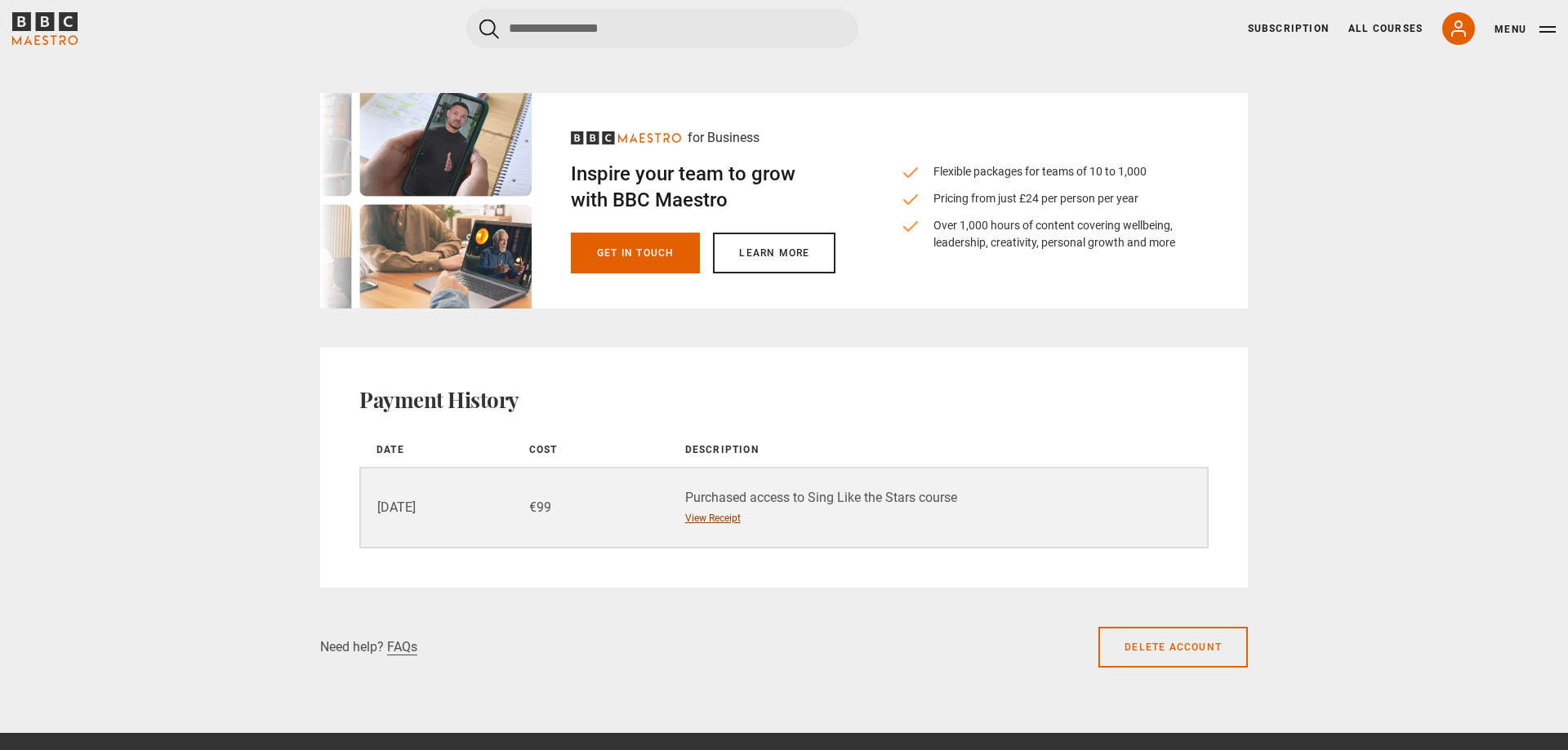
click at [706, 511] on link "View Receipt" at bounding box center [713, 519] width 56 height 15
click at [1298, 27] on link "Subscription" at bounding box center [1288, 28] width 81 height 15
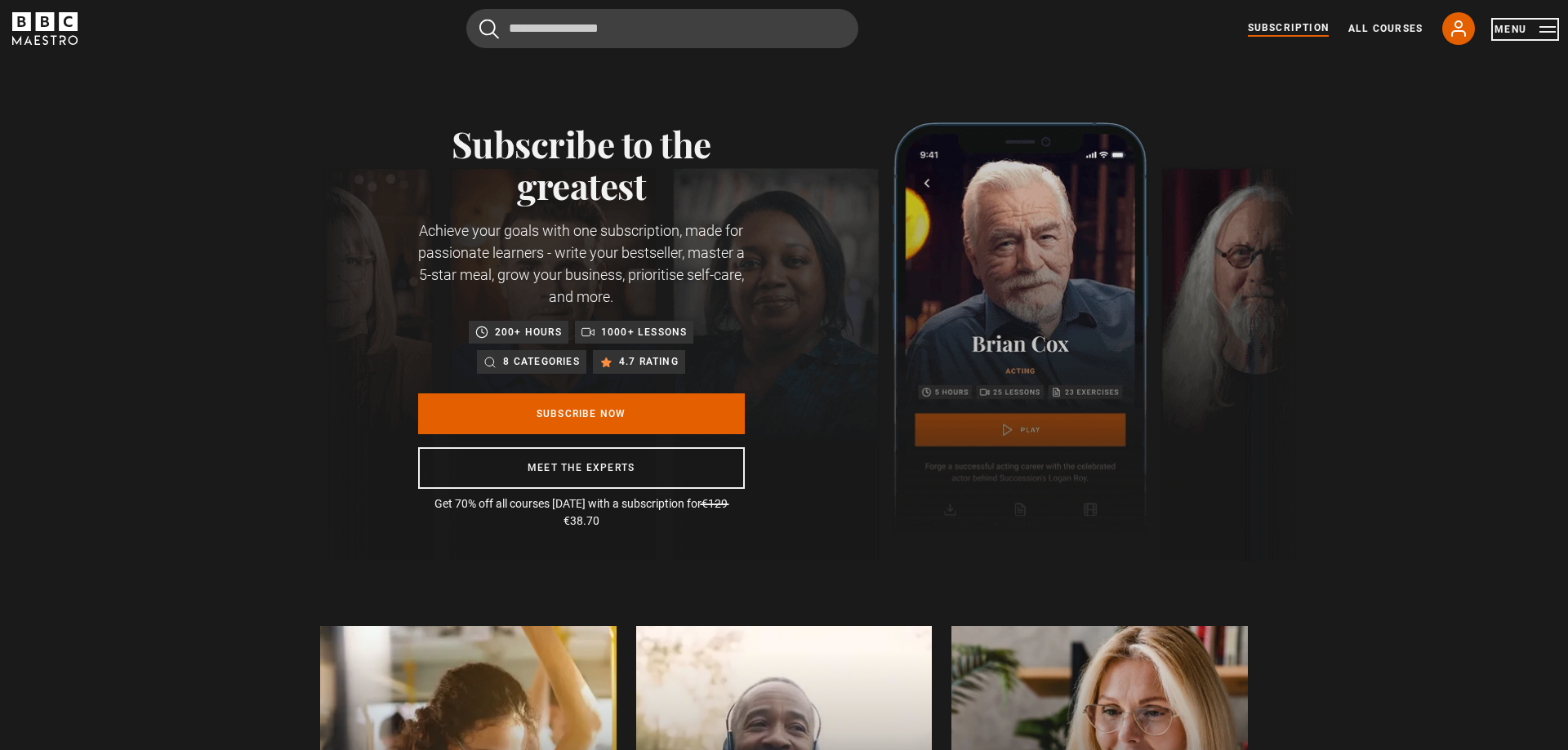
click at [1542, 23] on button "Menu" at bounding box center [1525, 28] width 61 height 16
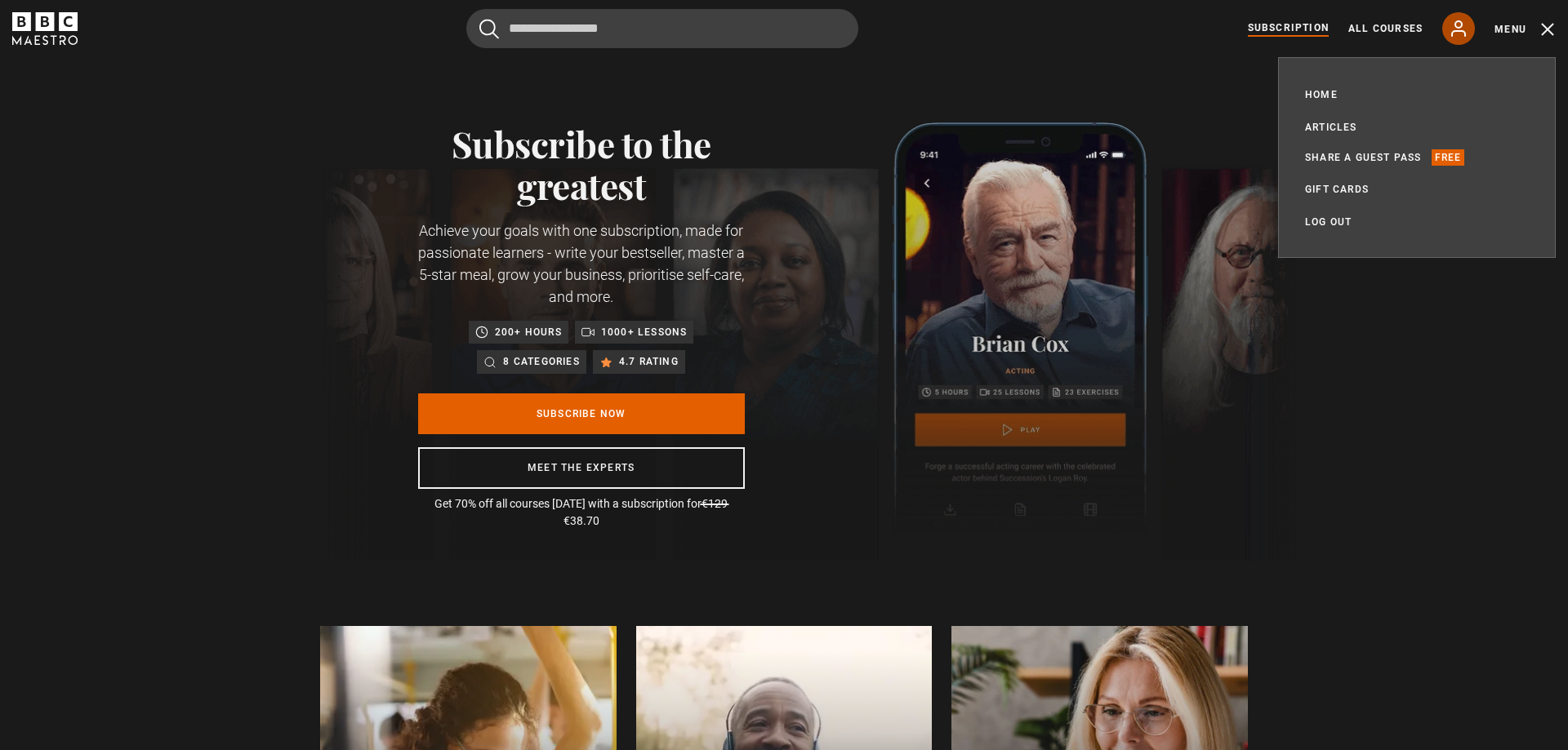
click at [1451, 27] on icon at bounding box center [1458, 28] width 20 height 20
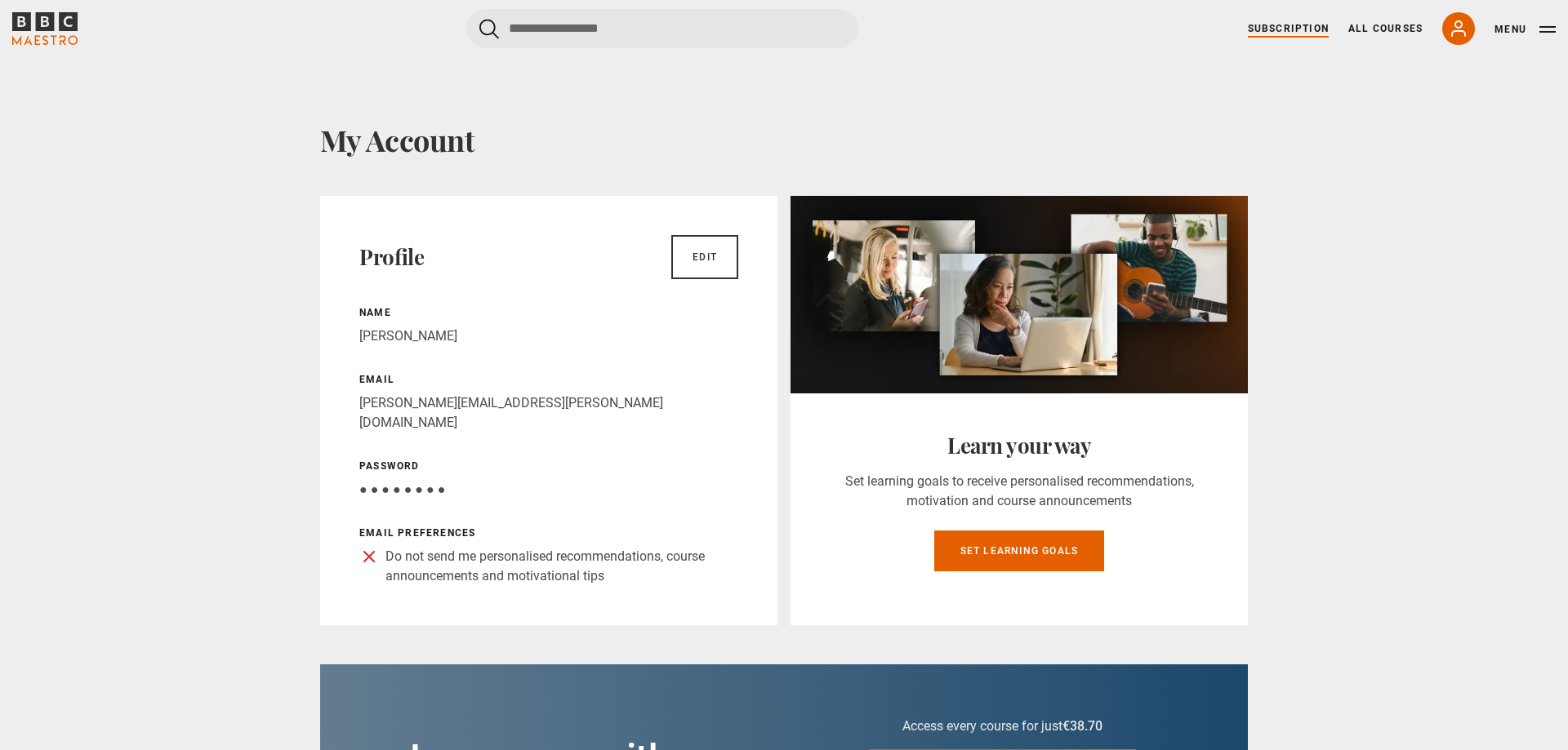
click at [1280, 25] on link "Subscription" at bounding box center [1288, 28] width 81 height 15
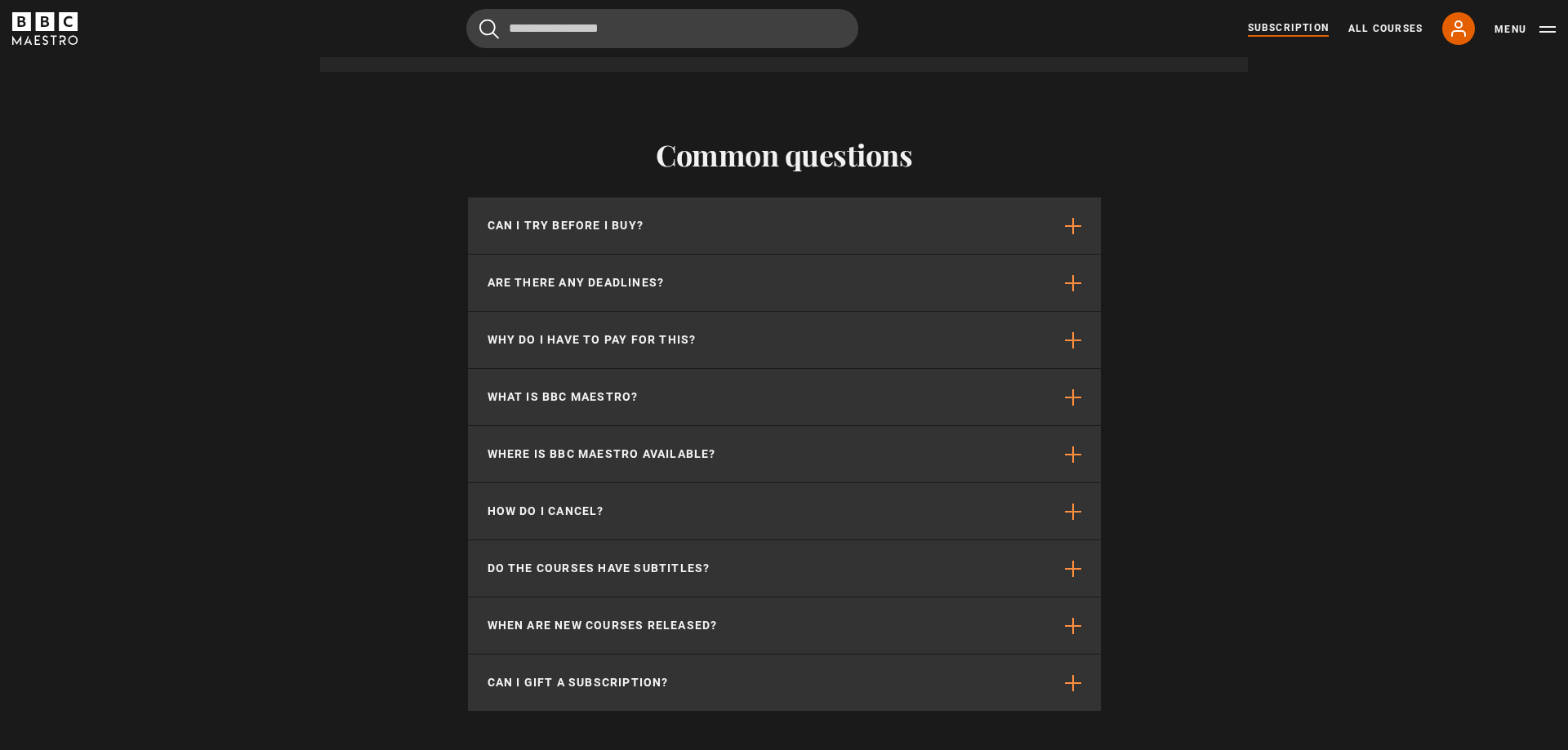
scroll to position [4662, 0]
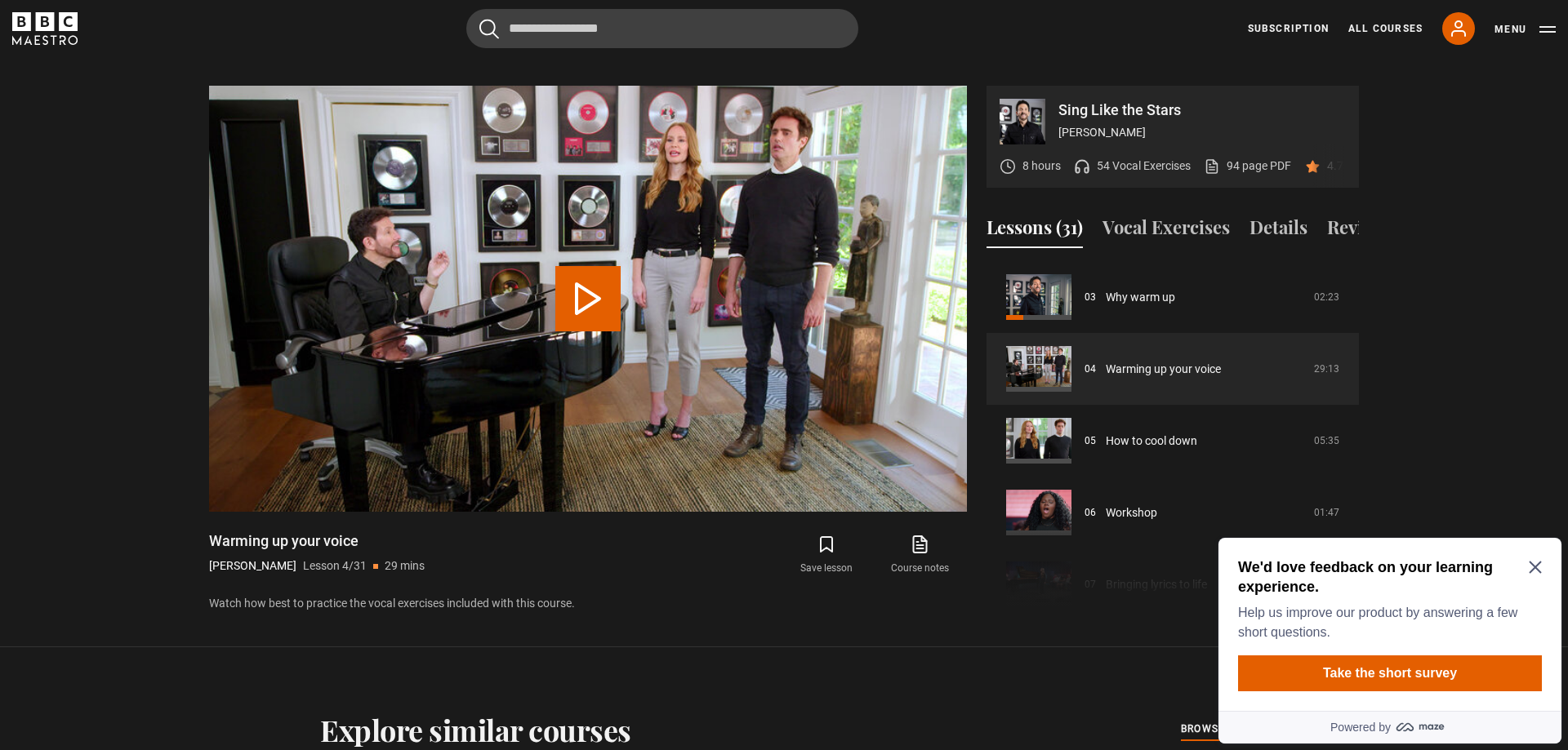
click at [1531, 573] on icon "Close Maze Prompt" at bounding box center [1535, 568] width 13 height 13
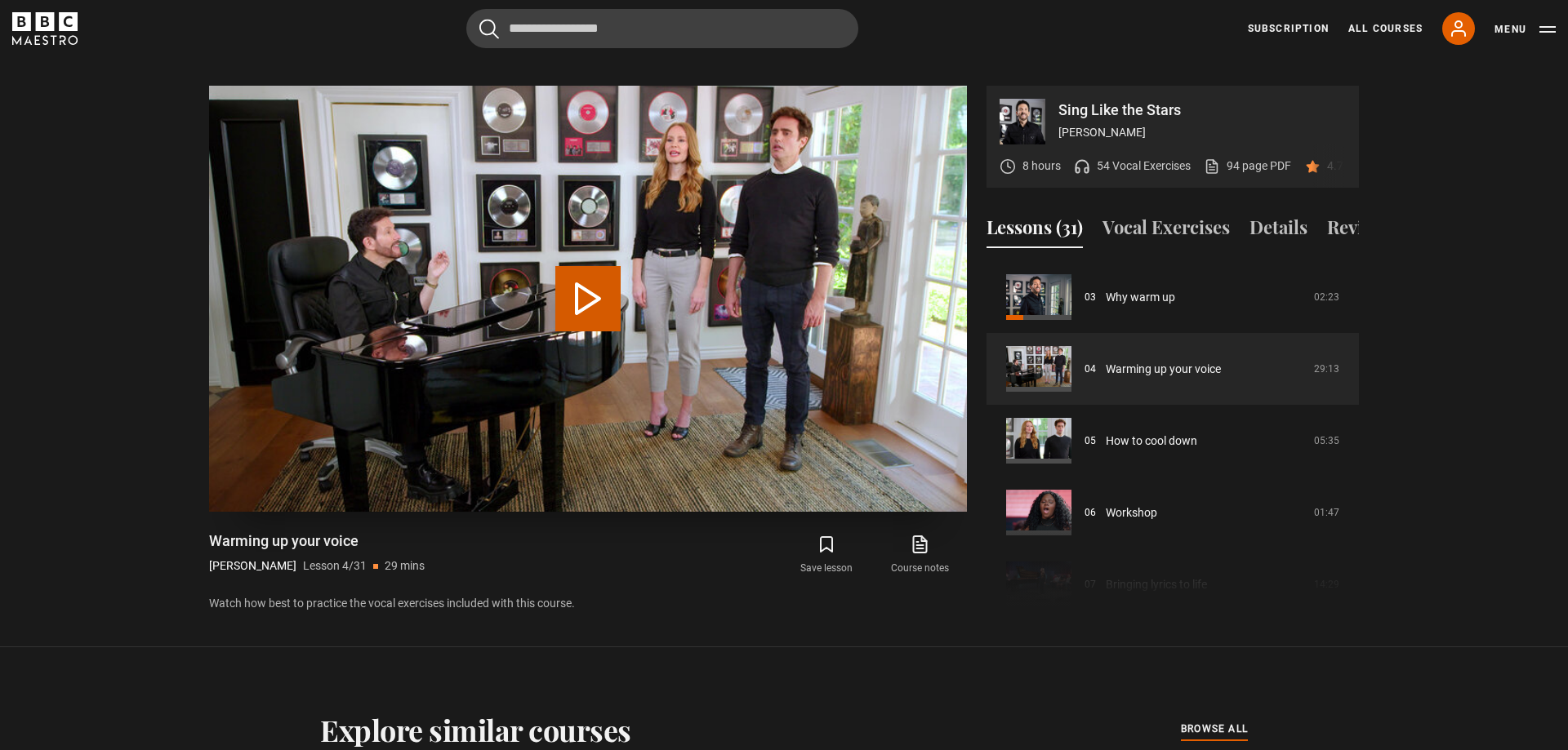
click at [573, 267] on button "Play Lesson Warming up your voice" at bounding box center [588, 298] width 65 height 65
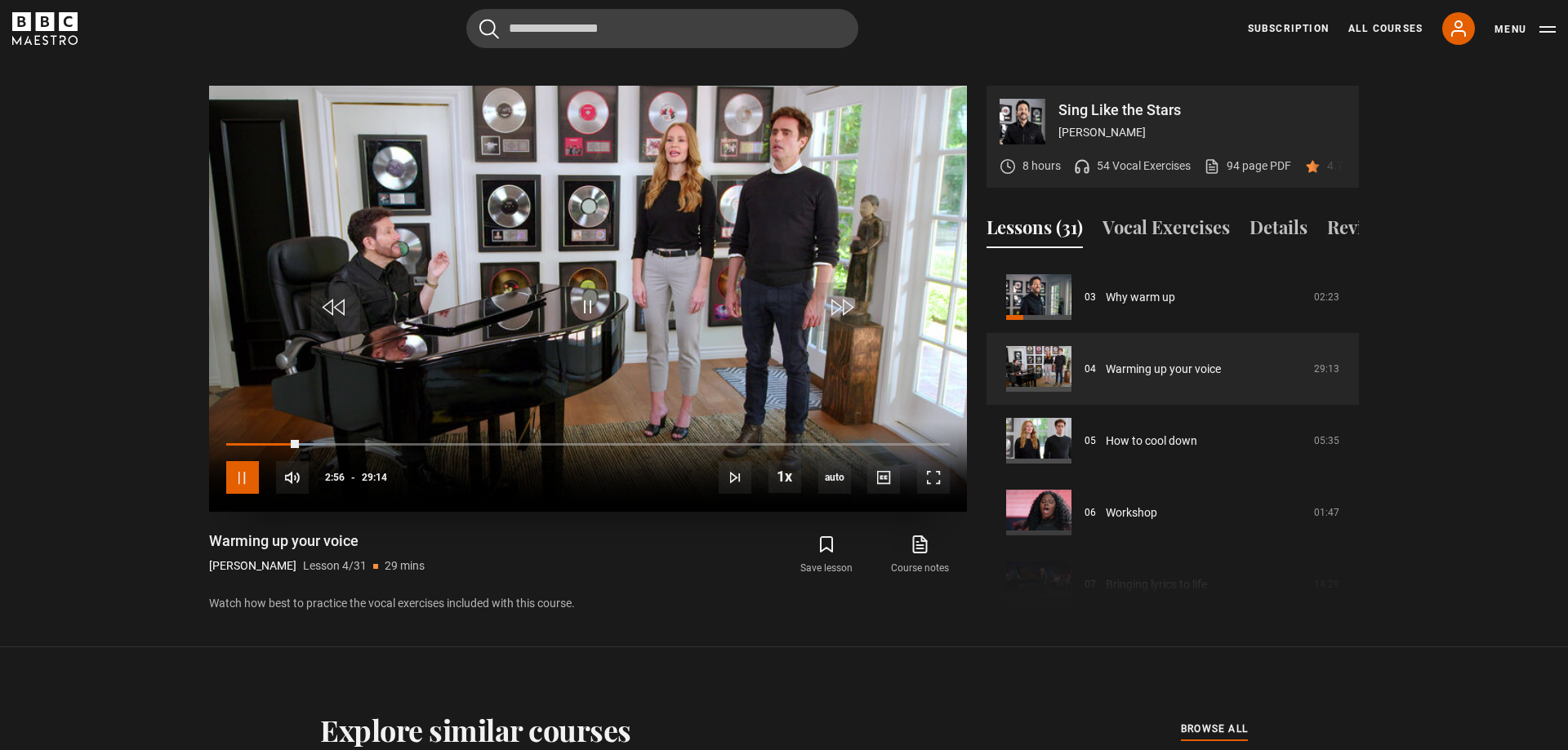
click at [247, 461] on span "Video Player" at bounding box center [242, 477] width 33 height 33
click at [273, 442] on div "02:56" at bounding box center [262, 444] width 73 height 5
click at [247, 461] on span "Video Player" at bounding box center [242, 477] width 33 height 33
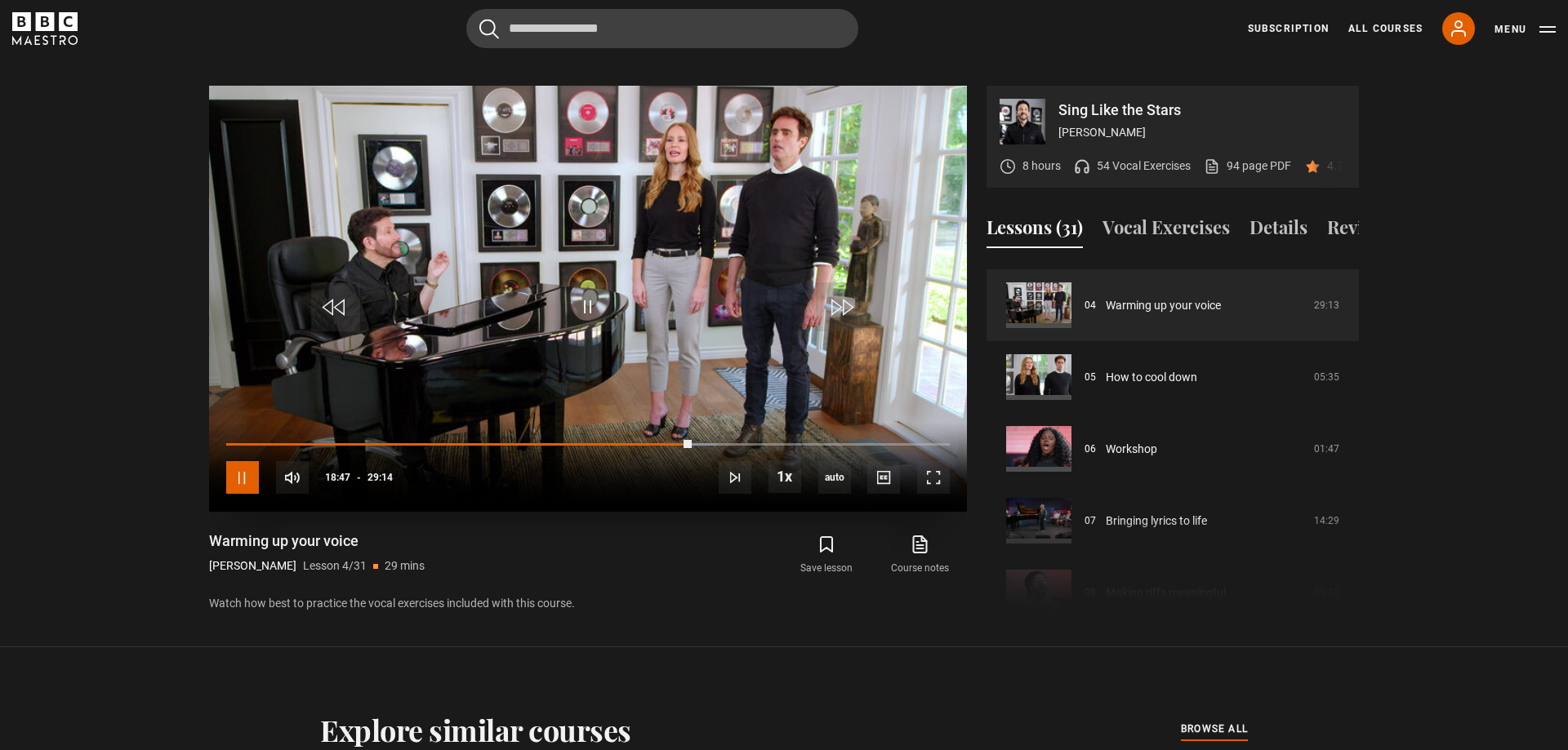
click at [243, 461] on span "Video Player" at bounding box center [242, 477] width 33 height 33
click at [246, 461] on span "Video Player" at bounding box center [242, 477] width 33 height 33
click at [735, 422] on div "10s Skip Back 10 seconds Pause 10s Skip Forward 10 seconds Loaded : 75.54% 20:4…" at bounding box center [588, 468] width 758 height 91
drag, startPoint x: 738, startPoint y: 429, endPoint x: 730, endPoint y: 429, distance: 8.0
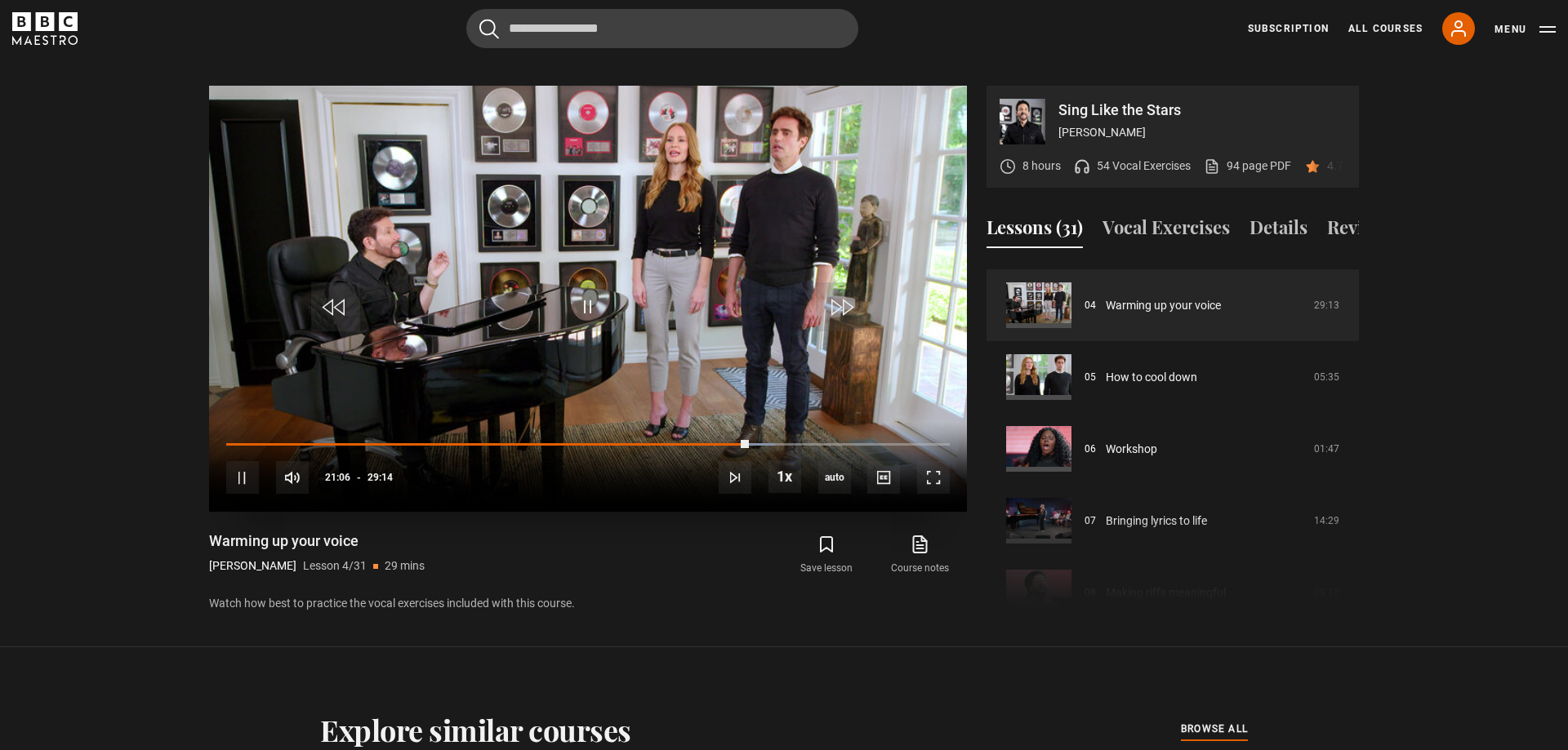
click at [730, 429] on div "10s Skip Back 10 seconds Pause 10s Skip Forward 10 seconds Loaded : 75.83% 20:4…" at bounding box center [588, 468] width 758 height 91
click at [736, 422] on div "10s Skip Back 10 seconds Pause 10s Skip Forward 10 seconds Loaded : 75.83% 20:2…" at bounding box center [588, 468] width 758 height 91
drag, startPoint x: 742, startPoint y: 421, endPoint x: 730, endPoint y: 422, distance: 12.0
click at [730, 442] on div "Loaded : 0.00% 20:17 21:20" at bounding box center [588, 444] width 724 height 5
click at [789, 460] on span "Video Player" at bounding box center [784, 476] width 33 height 33
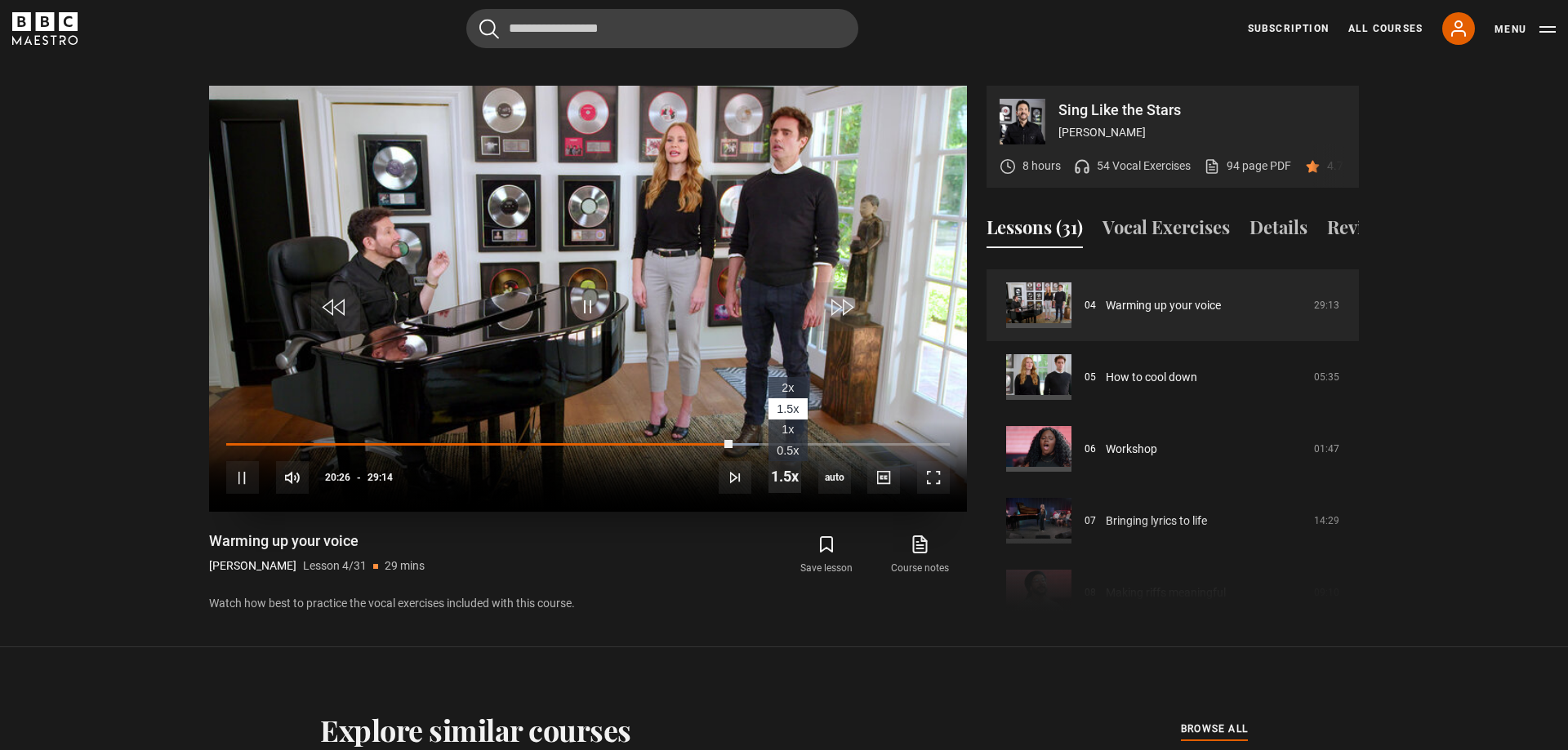
click at [784, 460] on span "Video Player" at bounding box center [784, 476] width 33 height 33
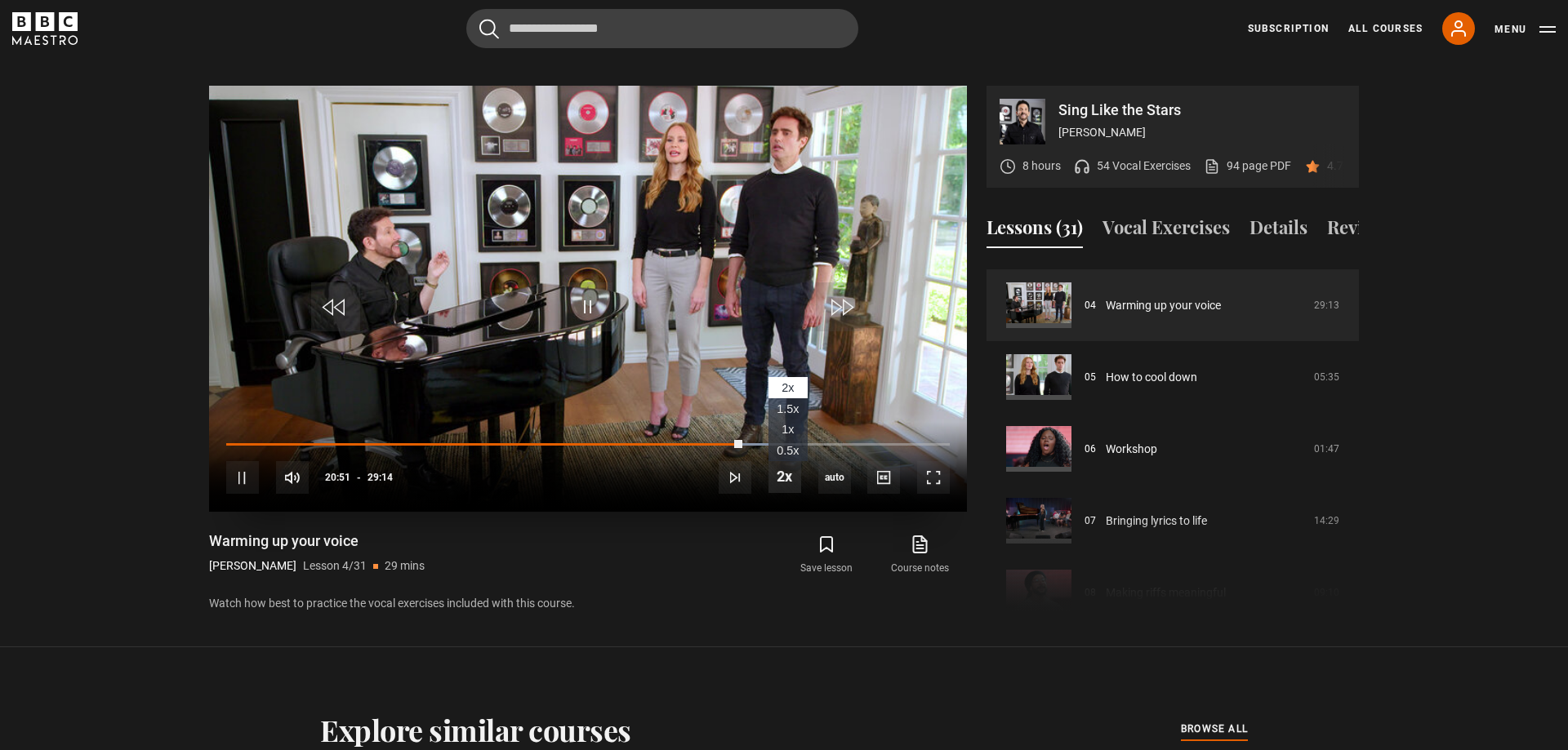
click at [784, 460] on span "Video Player" at bounding box center [784, 476] width 33 height 33
click at [238, 461] on span "Video Player" at bounding box center [242, 477] width 33 height 33
click at [596, 296] on span "Video Player" at bounding box center [588, 307] width 49 height 49
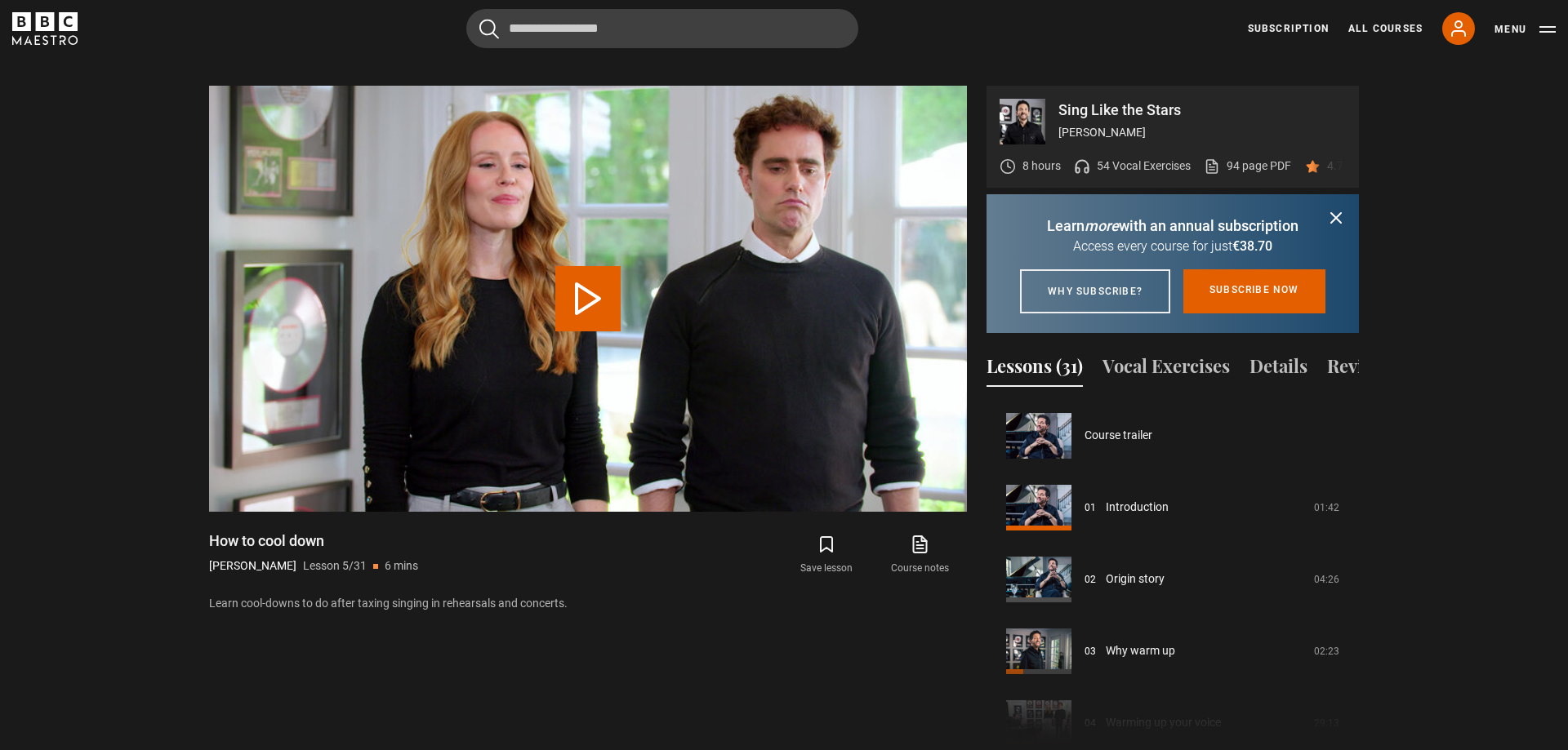
scroll to position [287, 0]
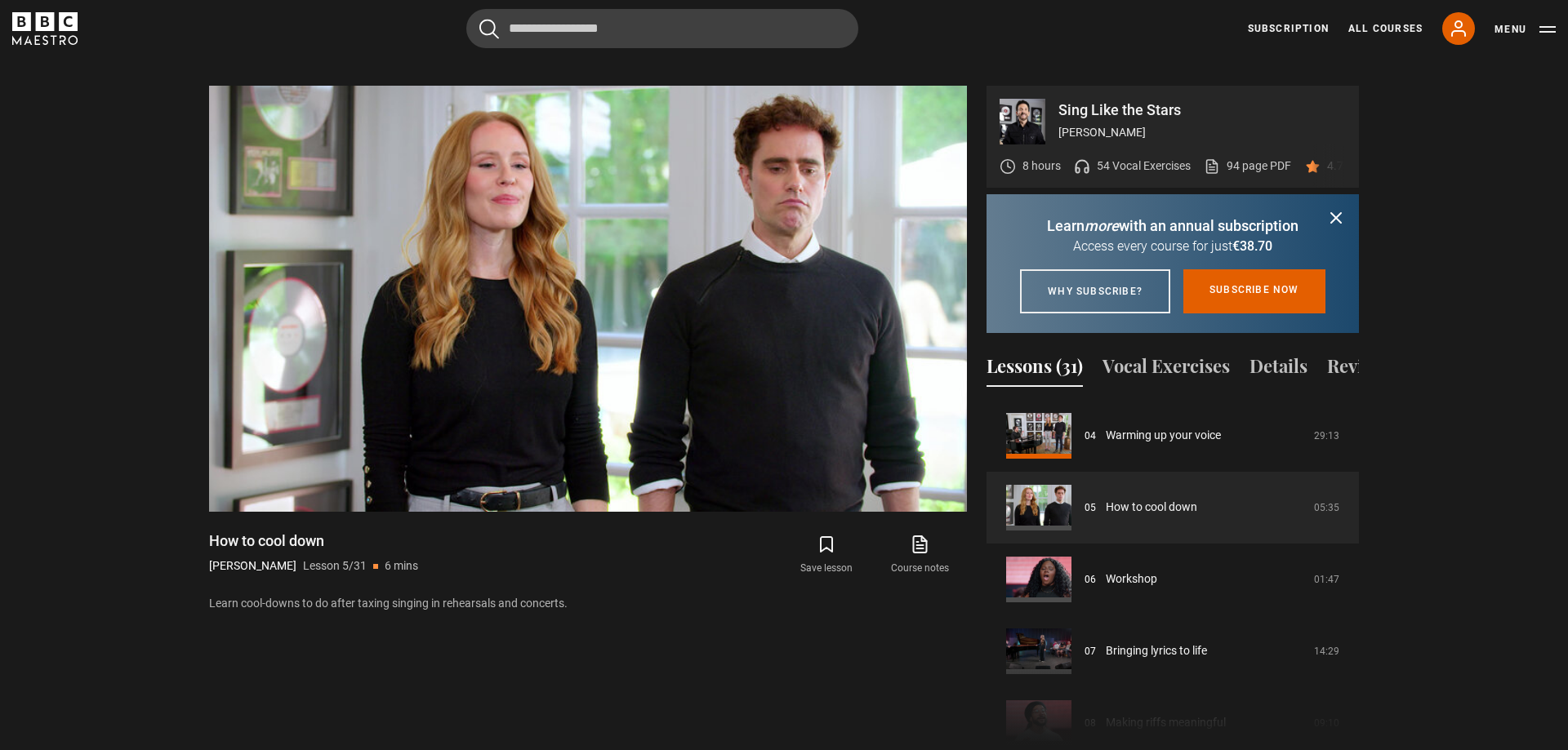
click at [1336, 208] on icon "submit" at bounding box center [1335, 217] width 20 height 20
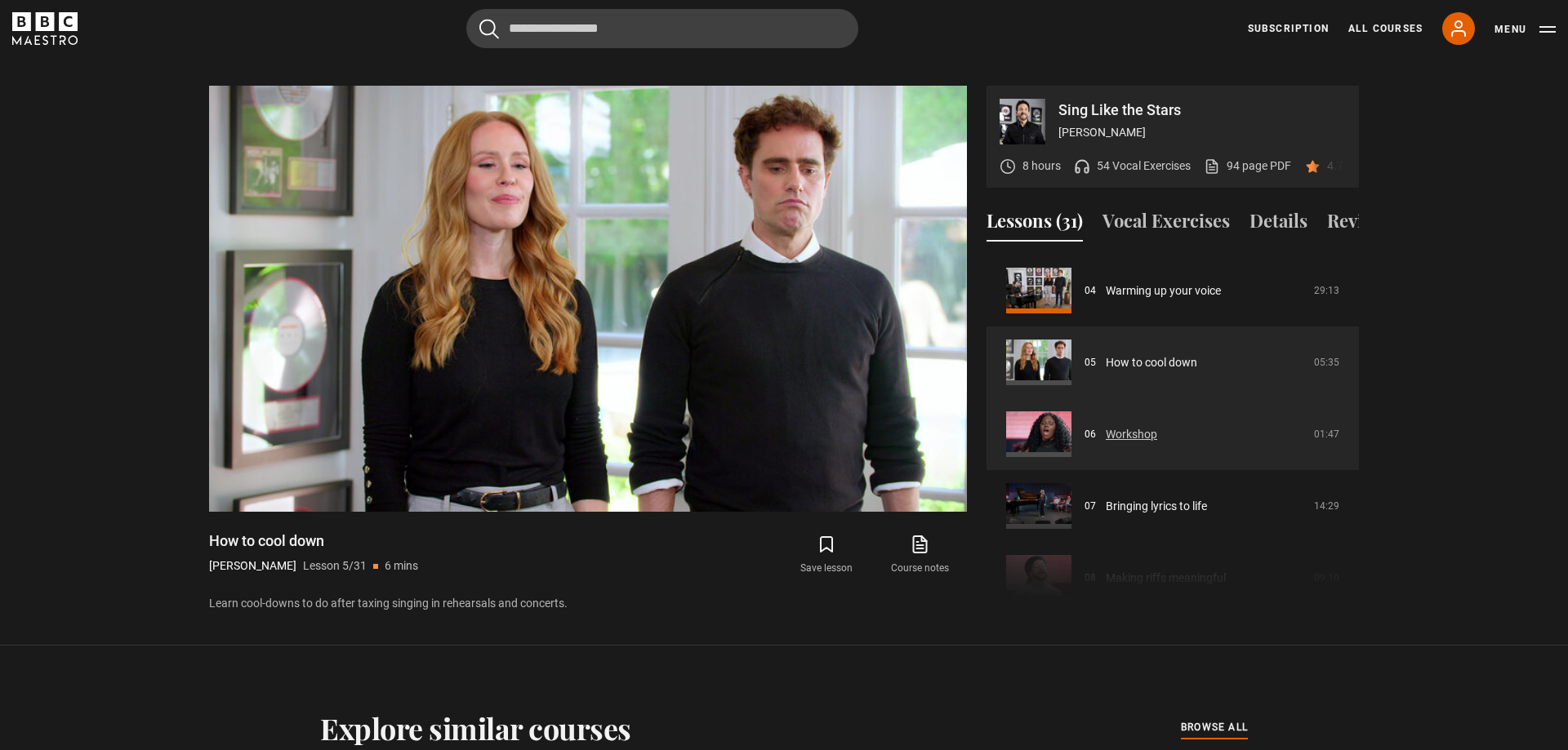
click at [1125, 426] on link "Workshop" at bounding box center [1131, 435] width 51 height 17
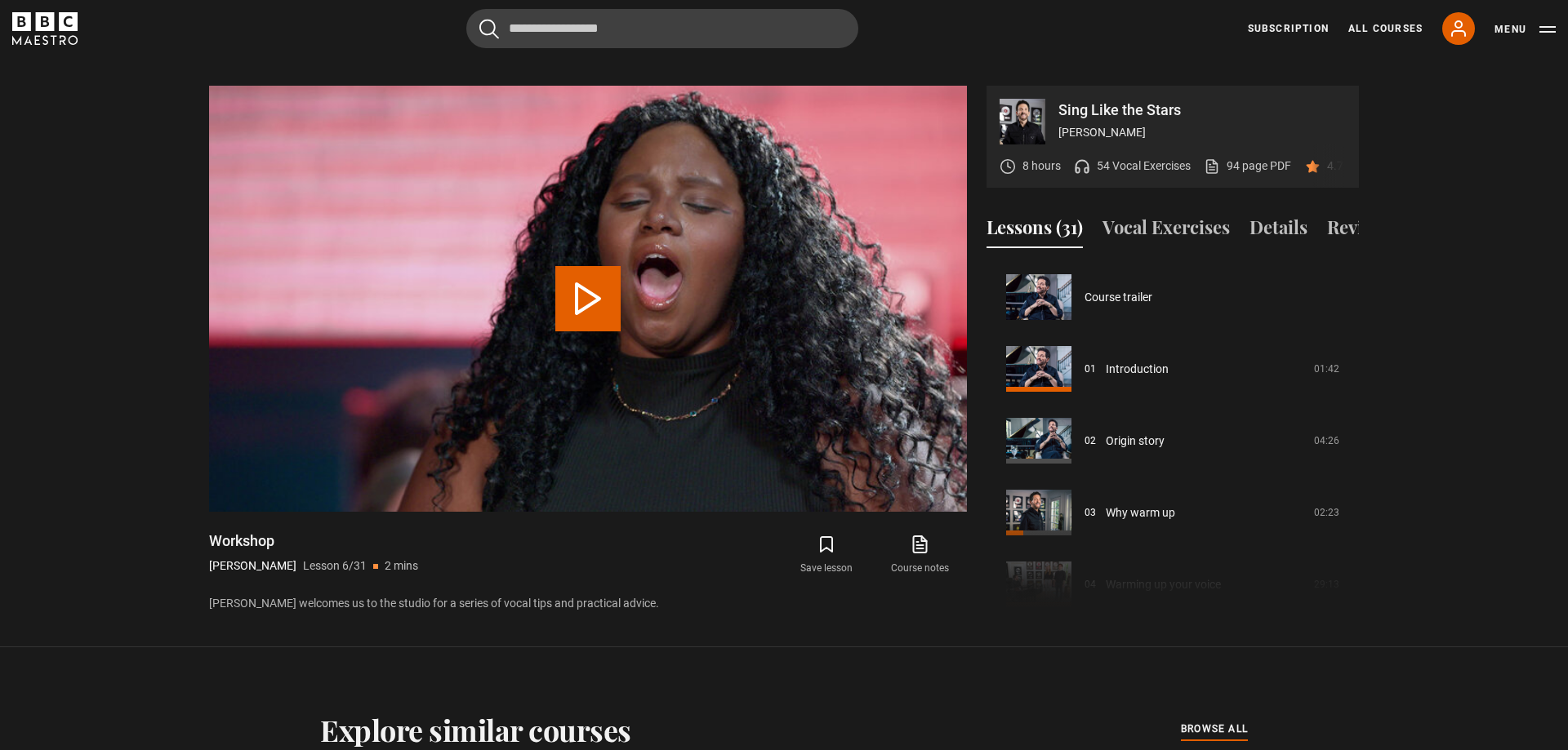
scroll to position [359, 0]
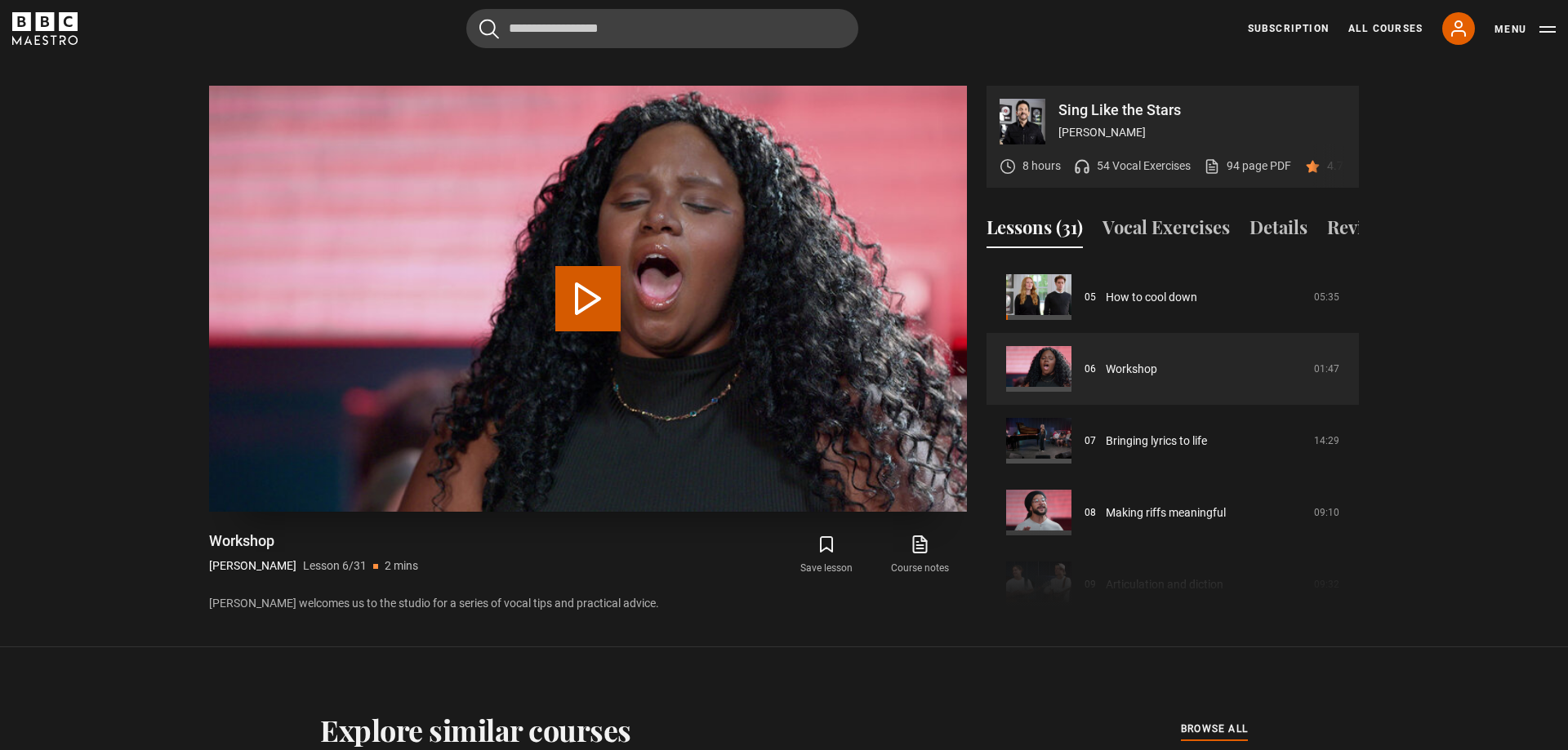
click at [614, 279] on button "Play Lesson Workshop" at bounding box center [588, 298] width 65 height 65
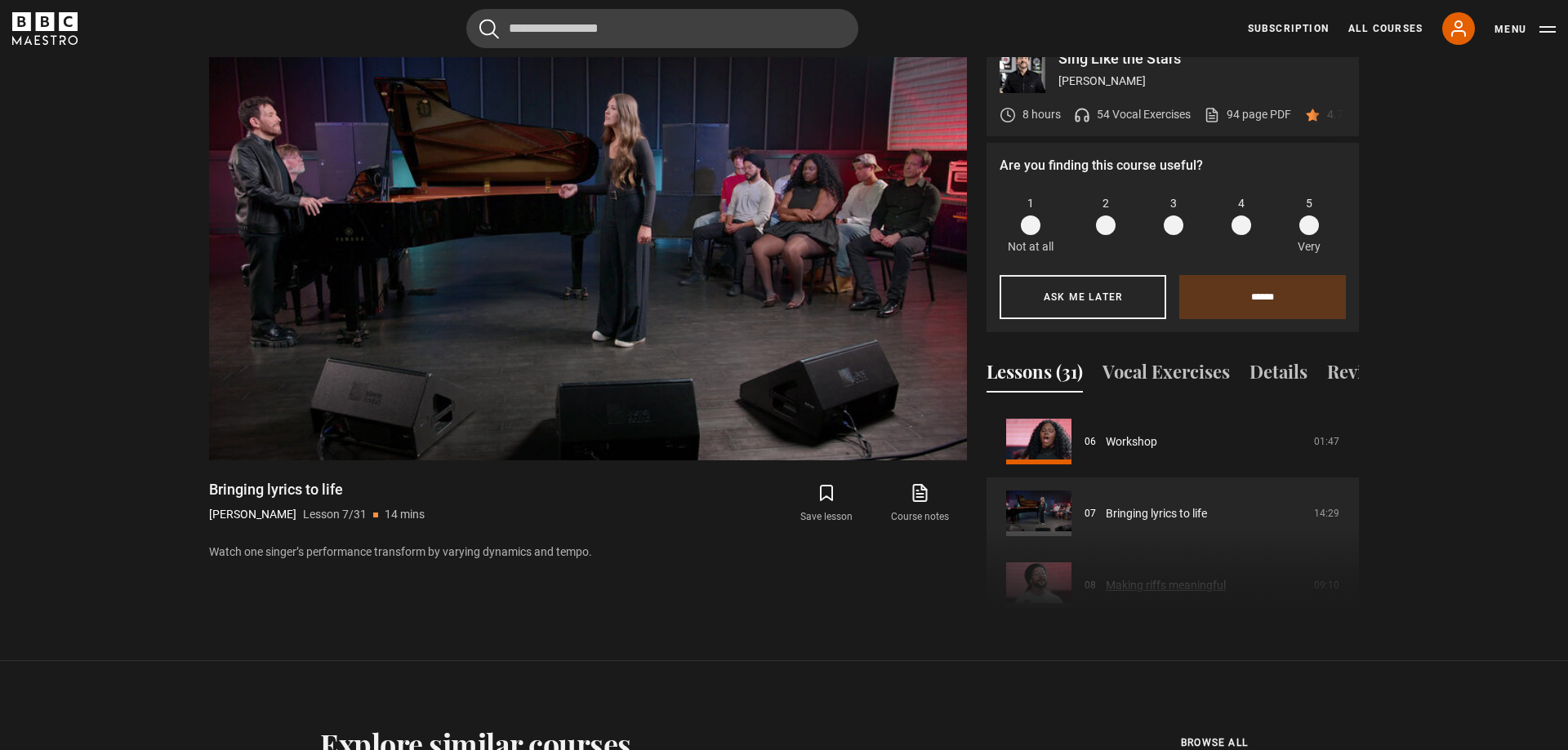
scroll to position [338, 0]
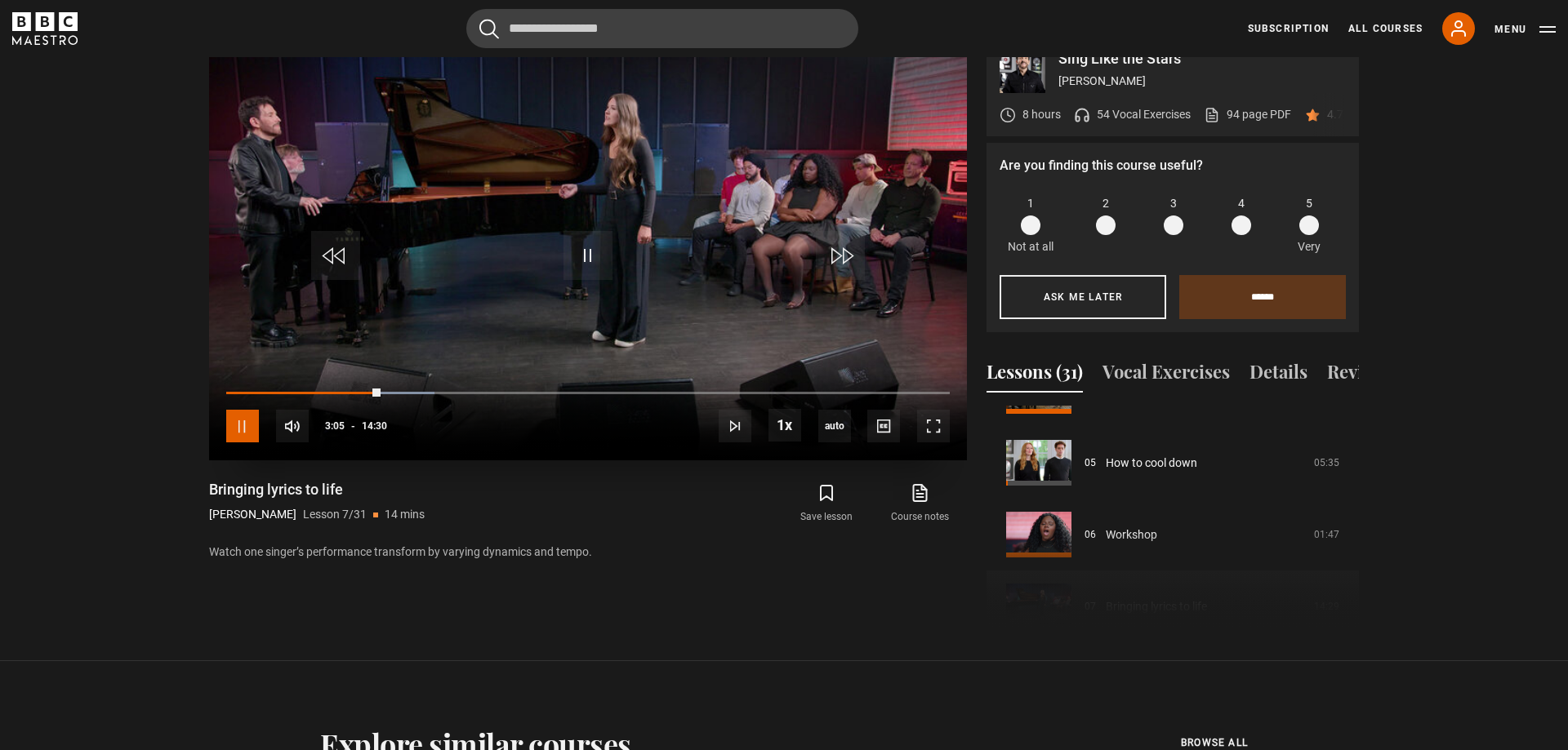
click at [241, 410] on span "Video Player" at bounding box center [242, 426] width 33 height 33
